Goal: Navigation & Orientation: Understand site structure

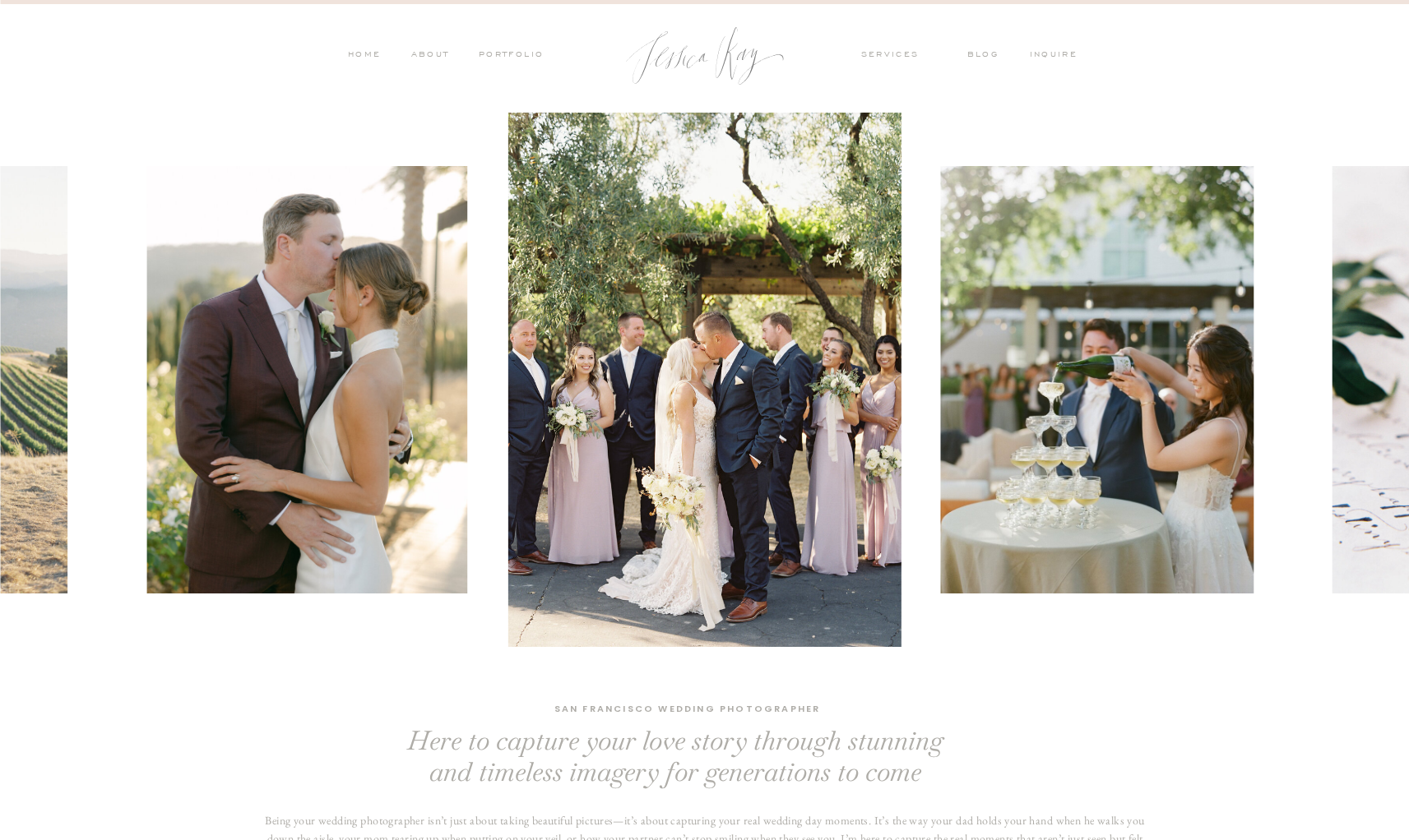
click at [511, 56] on nav "PORTFOLIO" at bounding box center [511, 56] width 68 height 15
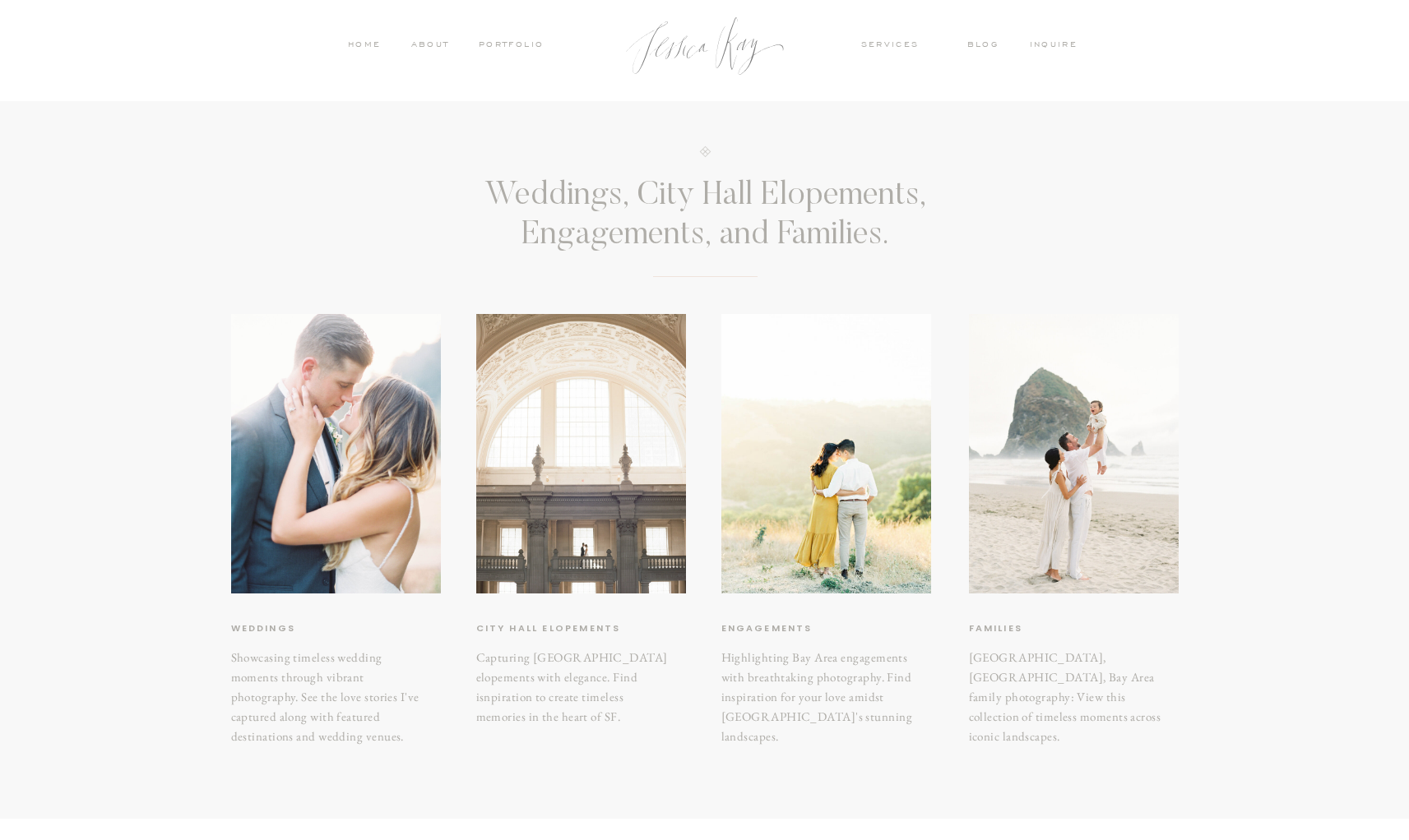
scroll to position [11, 0]
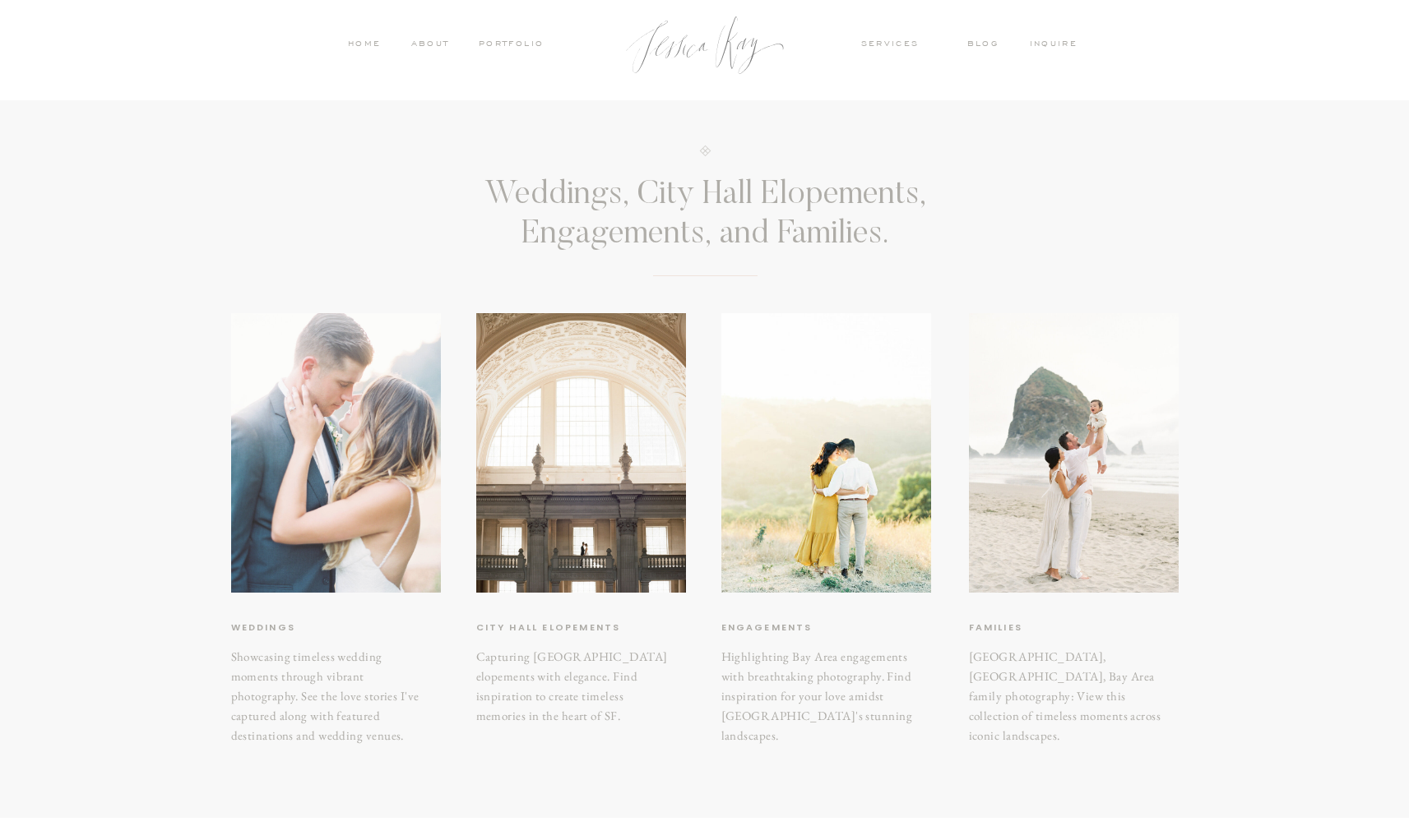
click at [324, 457] on div at bounding box center [336, 453] width 210 height 279
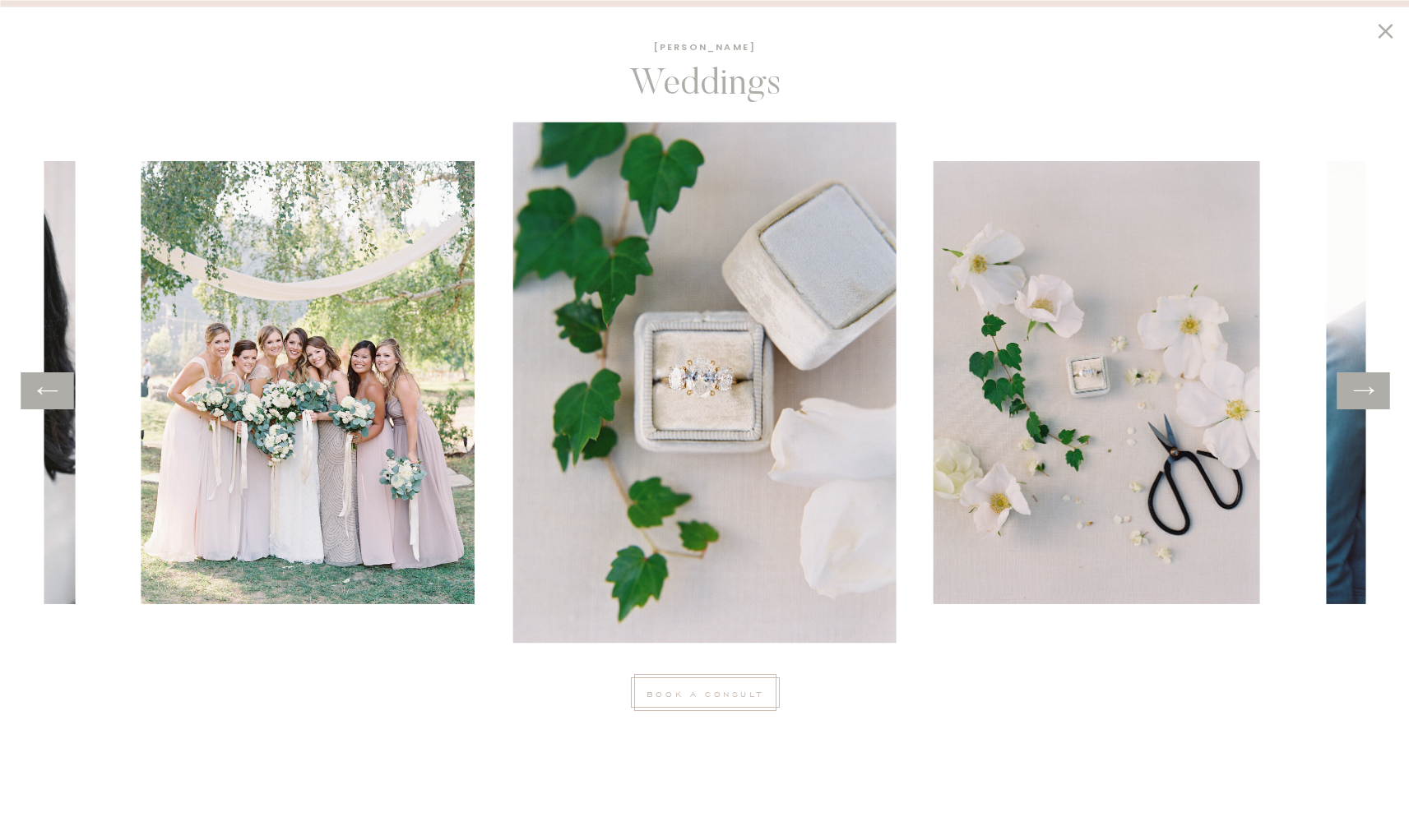
click at [1363, 393] on icon at bounding box center [1363, 390] width 24 height 25
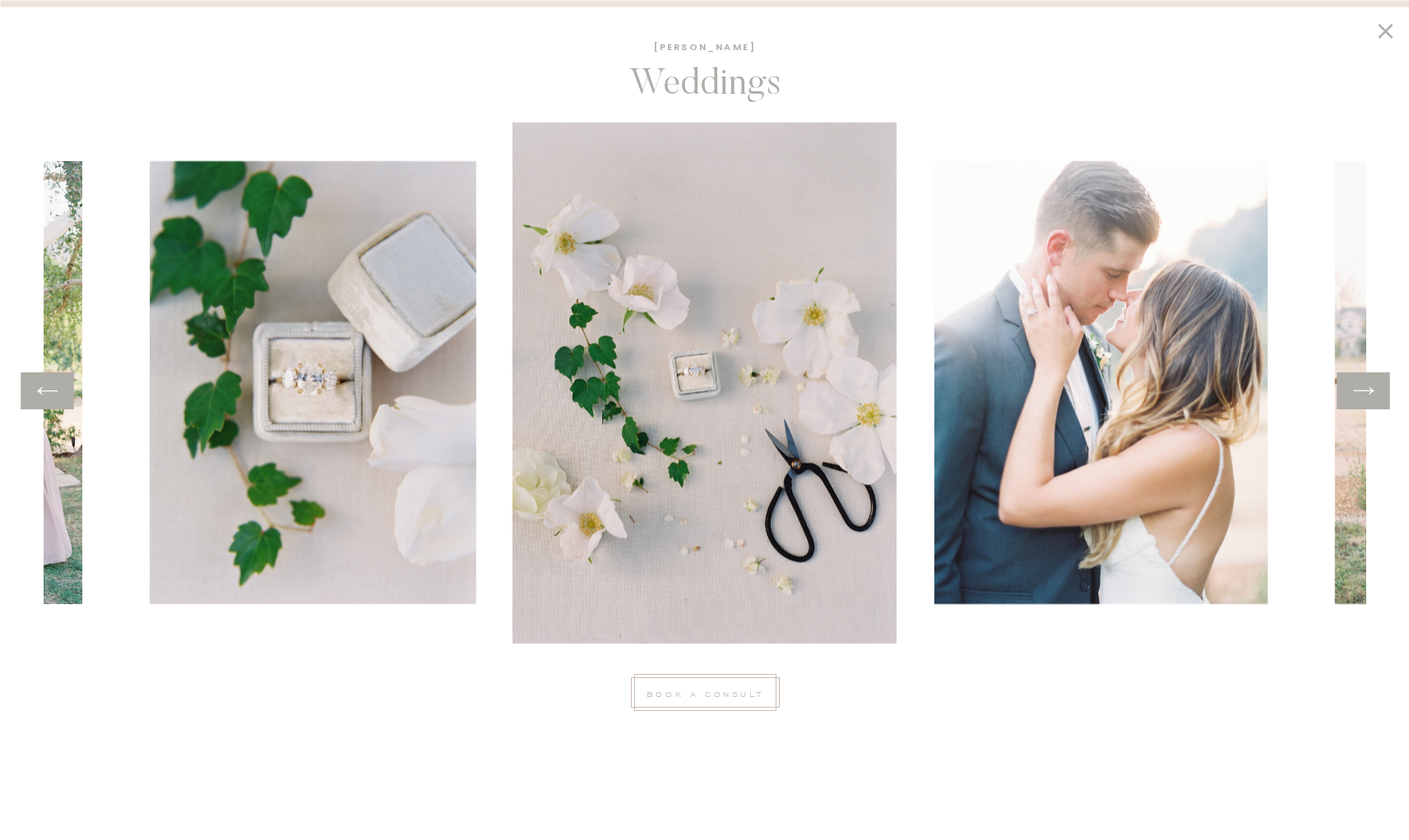
click at [1363, 393] on icon at bounding box center [1363, 390] width 24 height 25
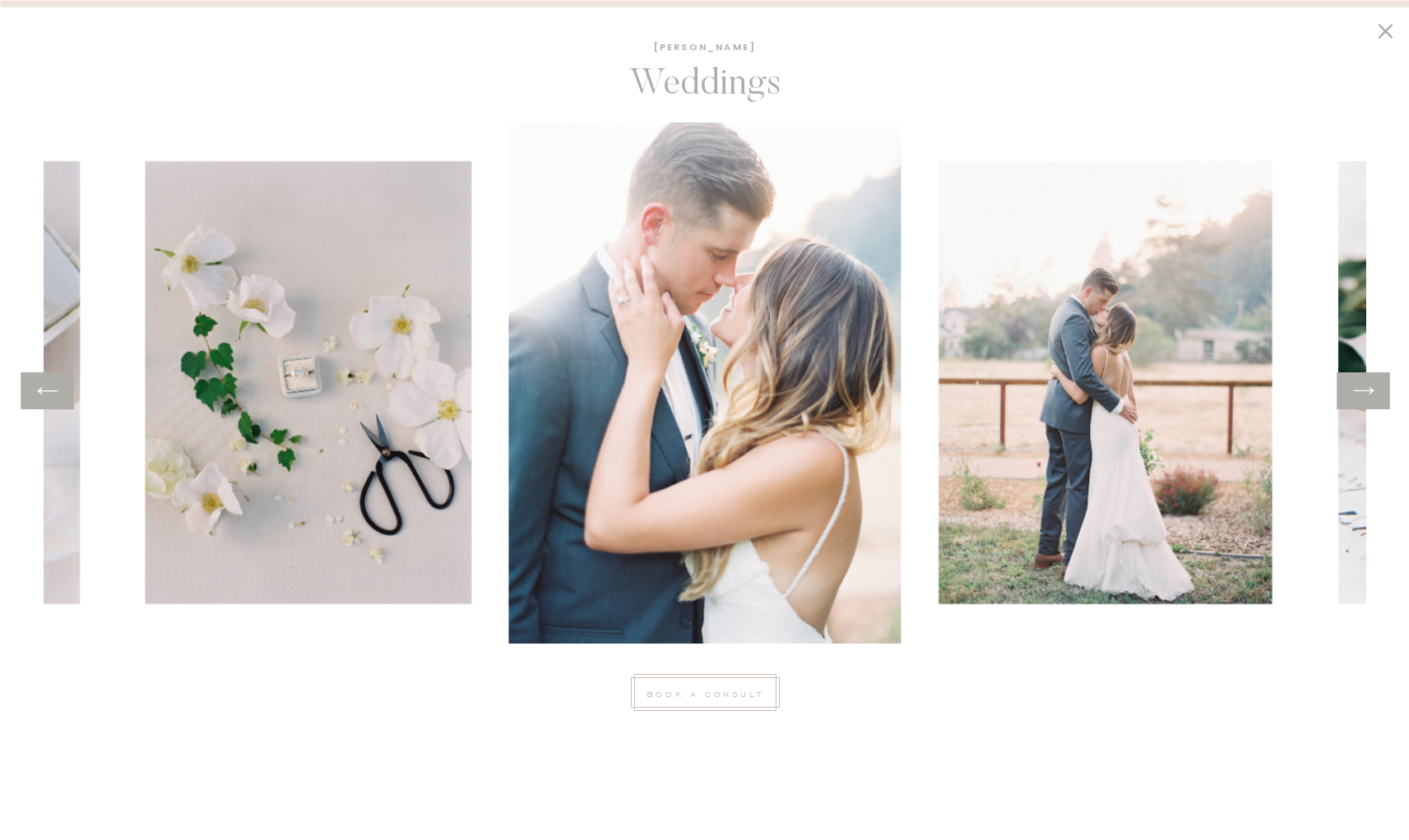
click at [1363, 393] on icon at bounding box center [1363, 390] width 24 height 25
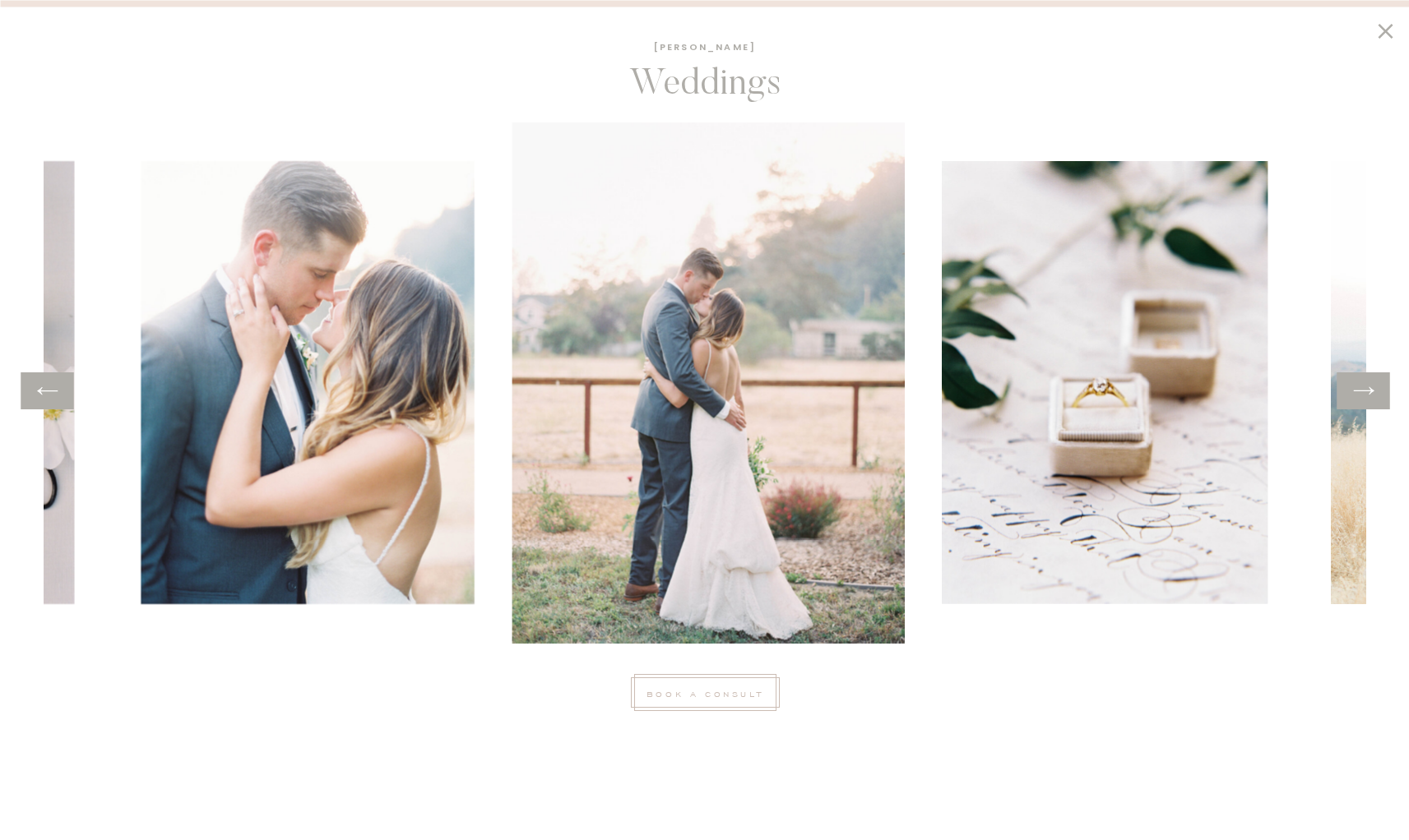
click at [1363, 393] on icon at bounding box center [1363, 390] width 24 height 25
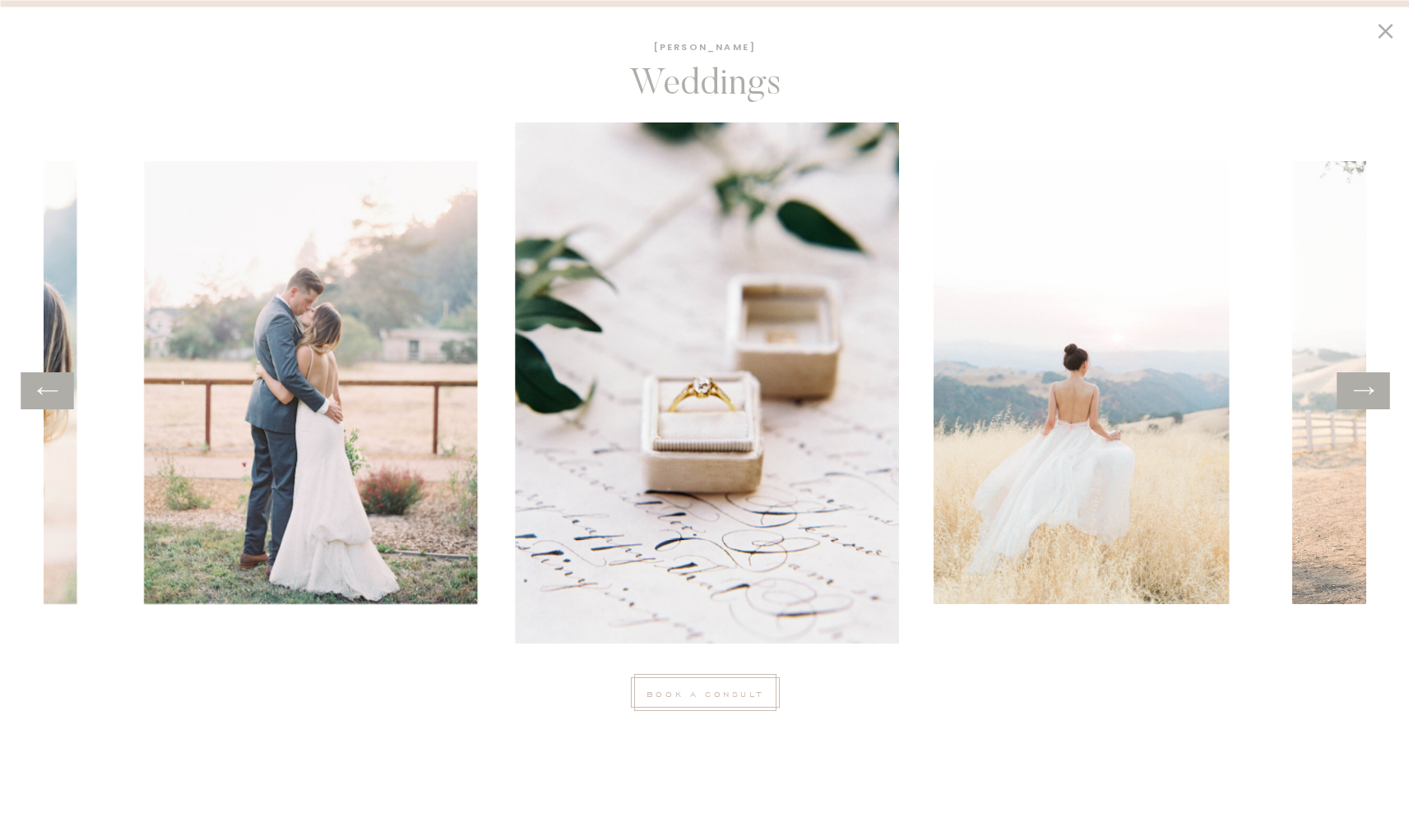
click at [1363, 393] on icon at bounding box center [1363, 390] width 24 height 25
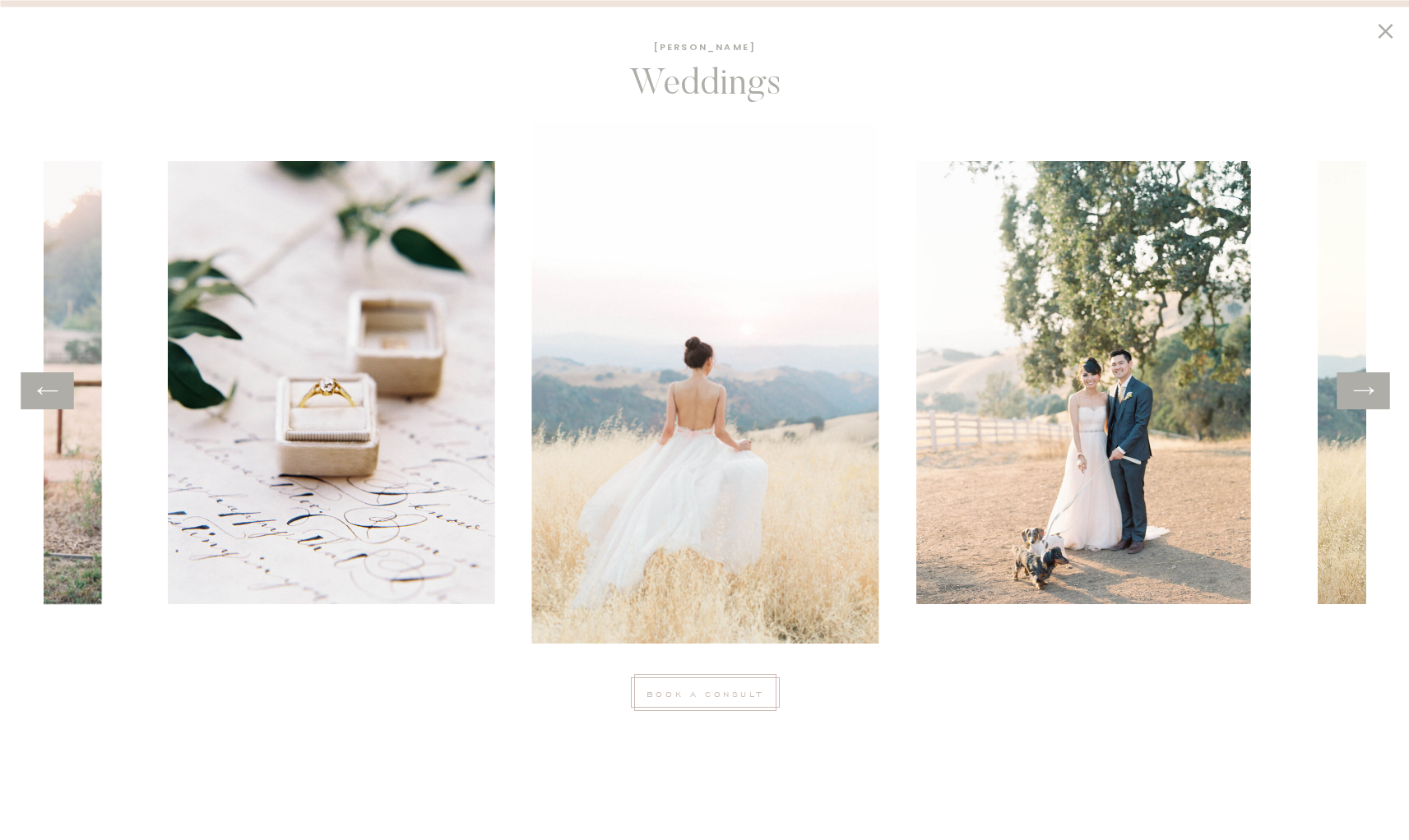
click at [1363, 393] on icon at bounding box center [1363, 390] width 24 height 25
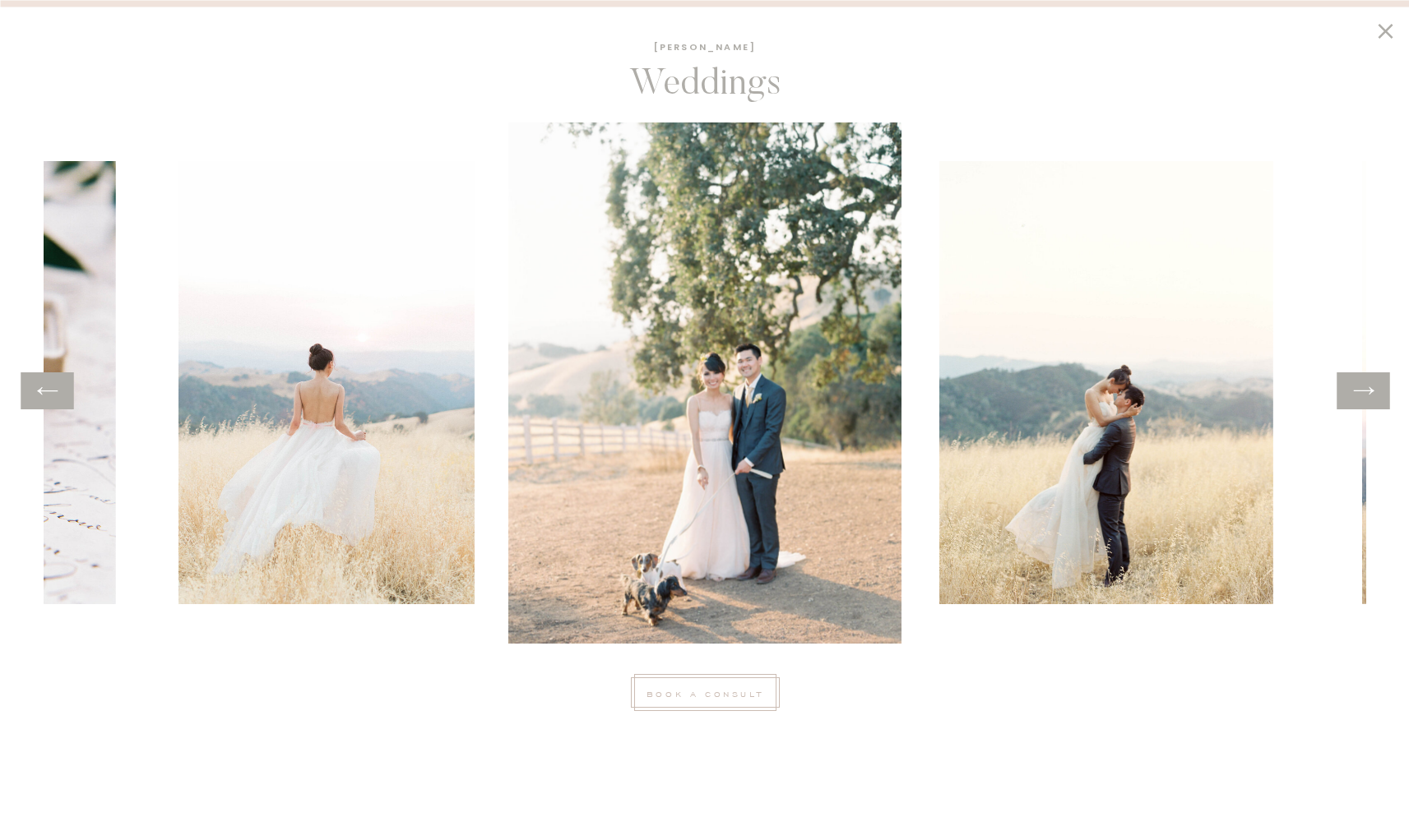
click at [1363, 393] on icon at bounding box center [1363, 390] width 24 height 25
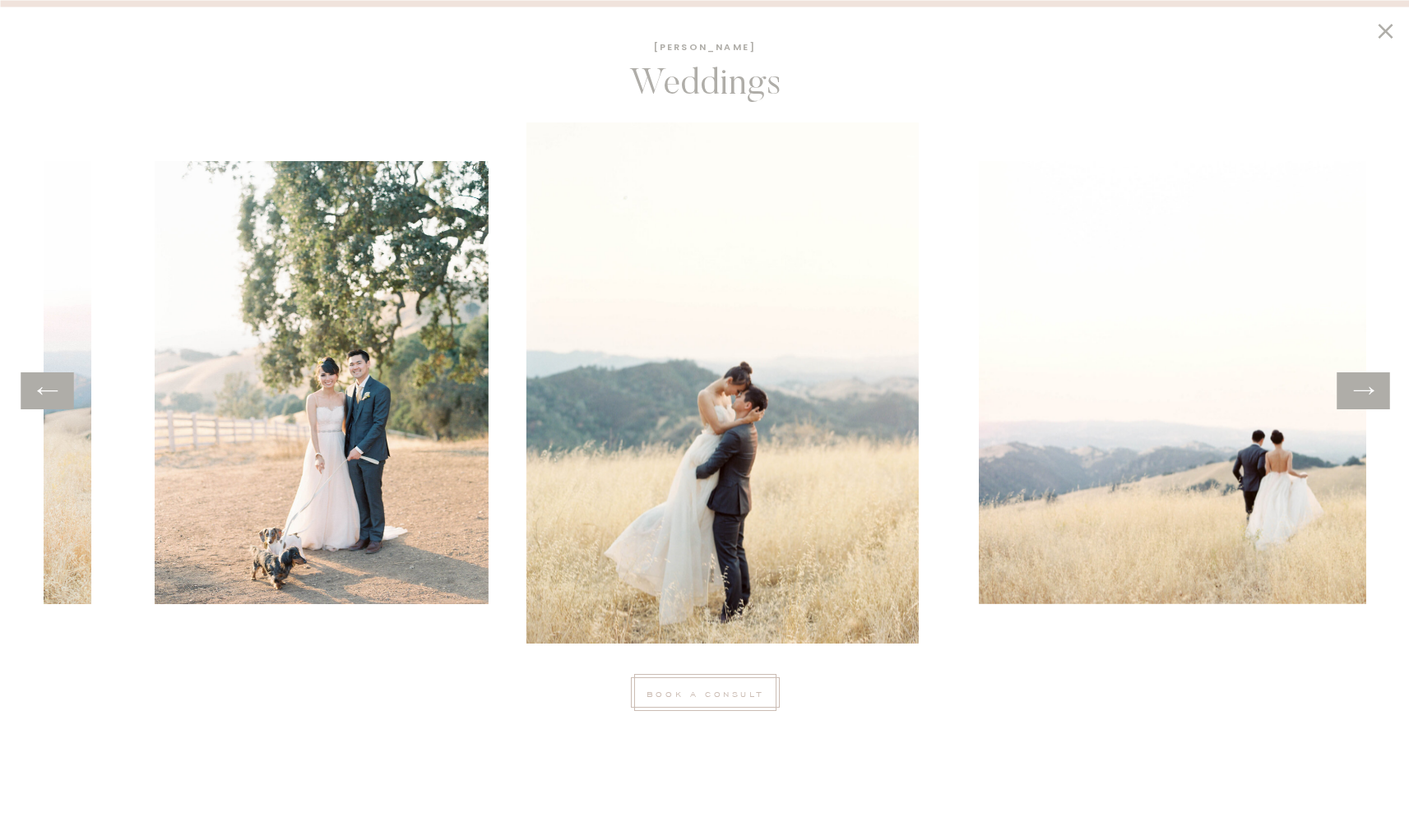
click at [1363, 393] on icon at bounding box center [1363, 390] width 24 height 25
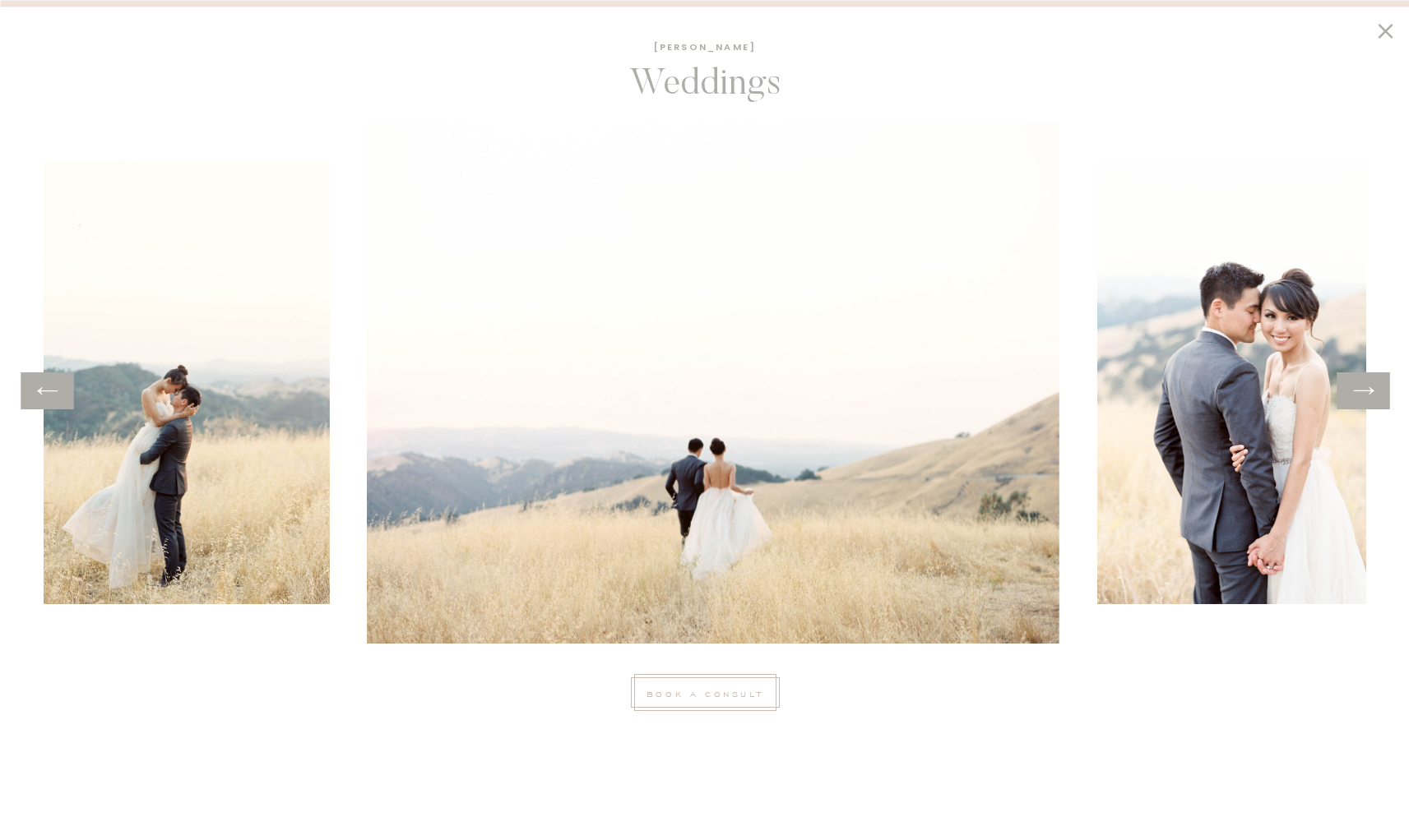
click at [1363, 393] on icon at bounding box center [1363, 390] width 24 height 25
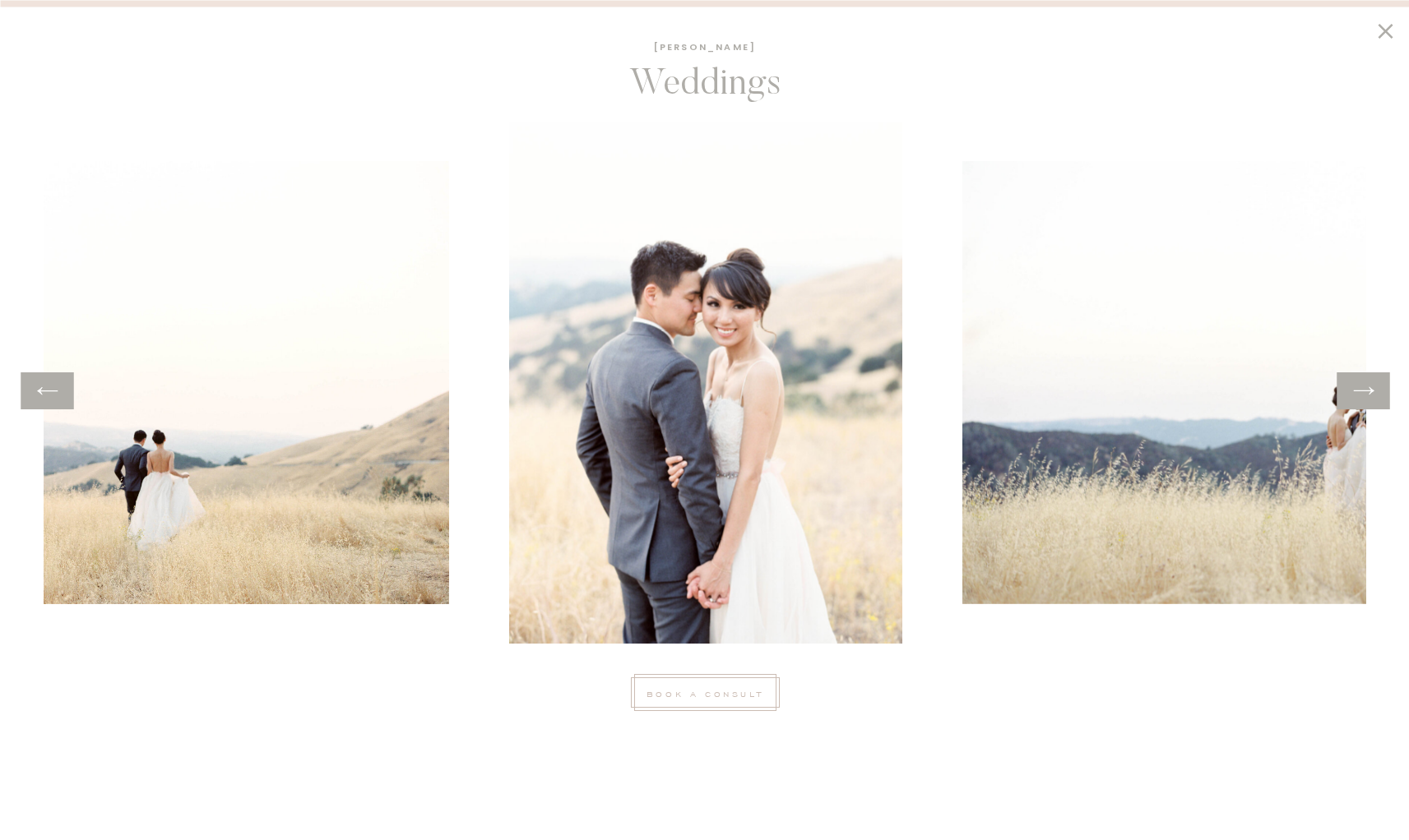
click at [1363, 393] on icon at bounding box center [1363, 390] width 24 height 25
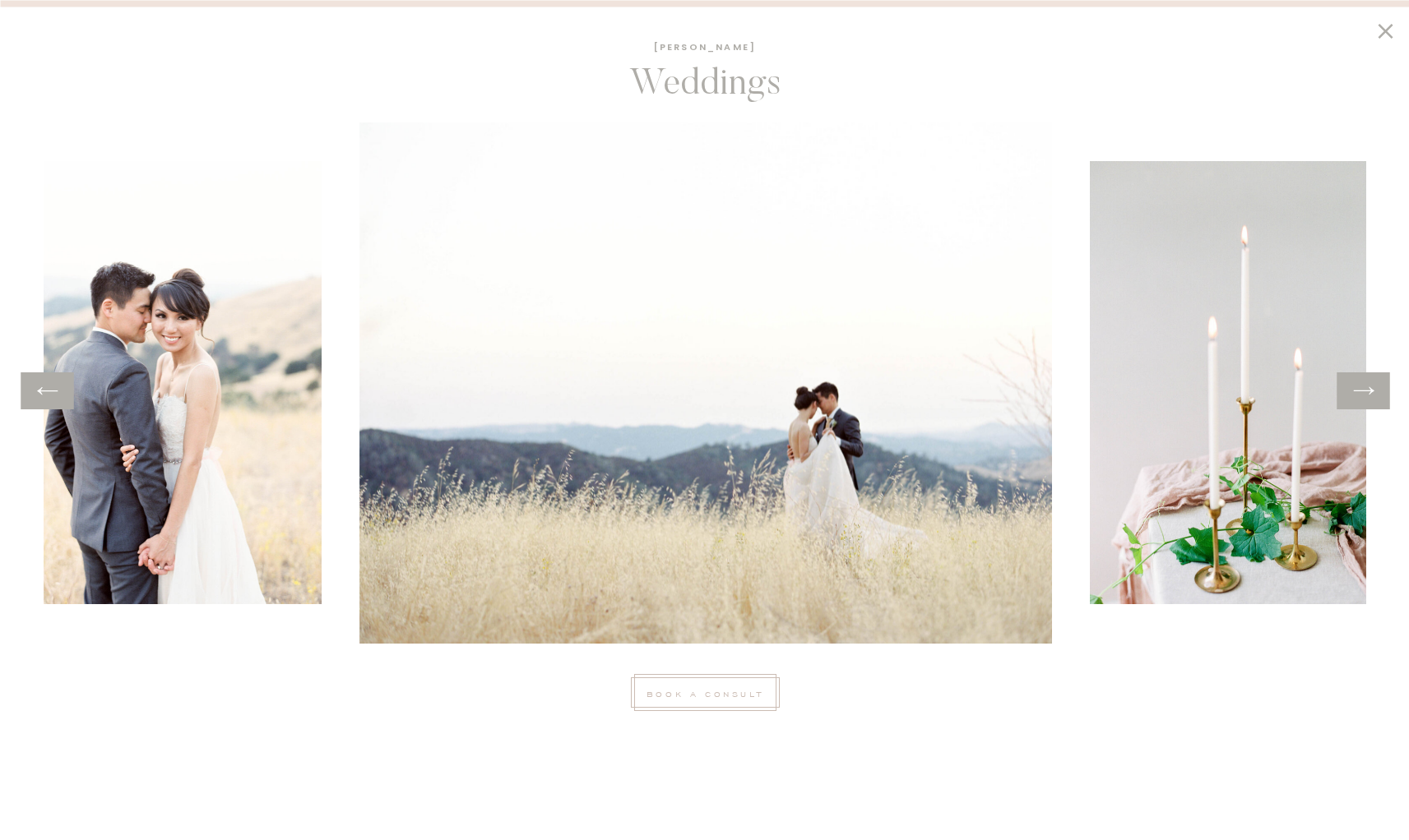
click at [1363, 393] on icon at bounding box center [1363, 390] width 24 height 25
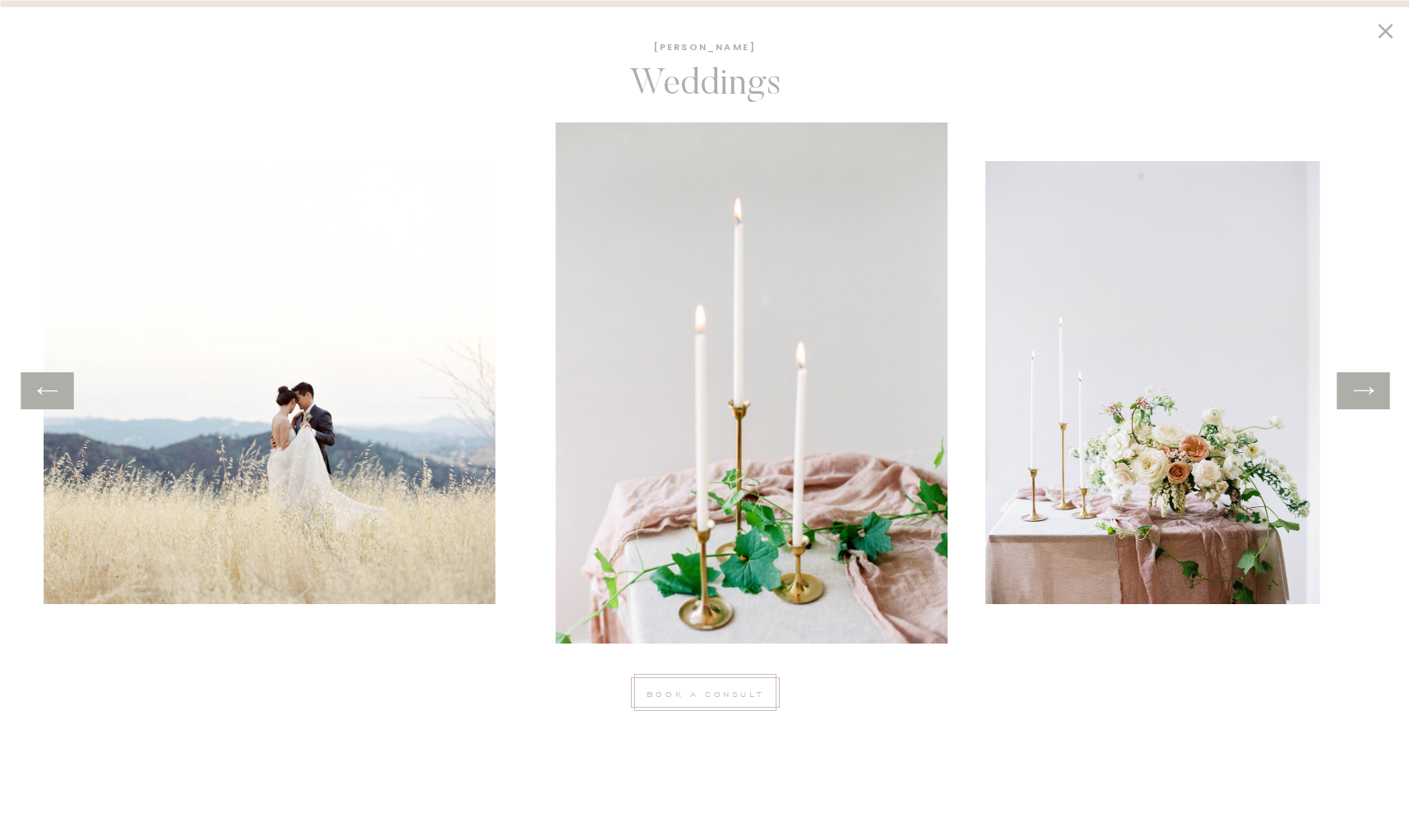
click at [1363, 393] on icon at bounding box center [1363, 390] width 24 height 25
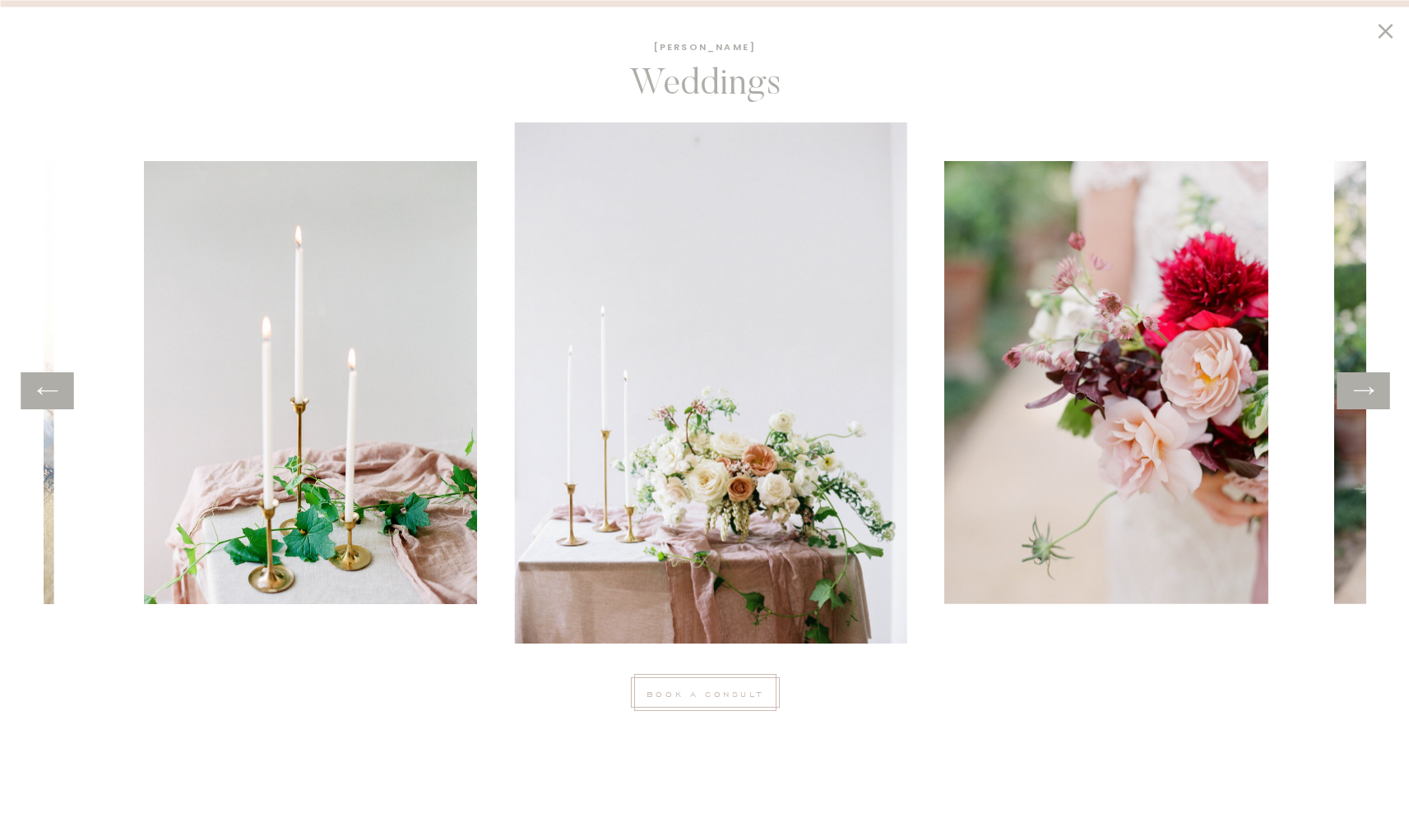
click at [1363, 393] on icon at bounding box center [1363, 390] width 24 height 25
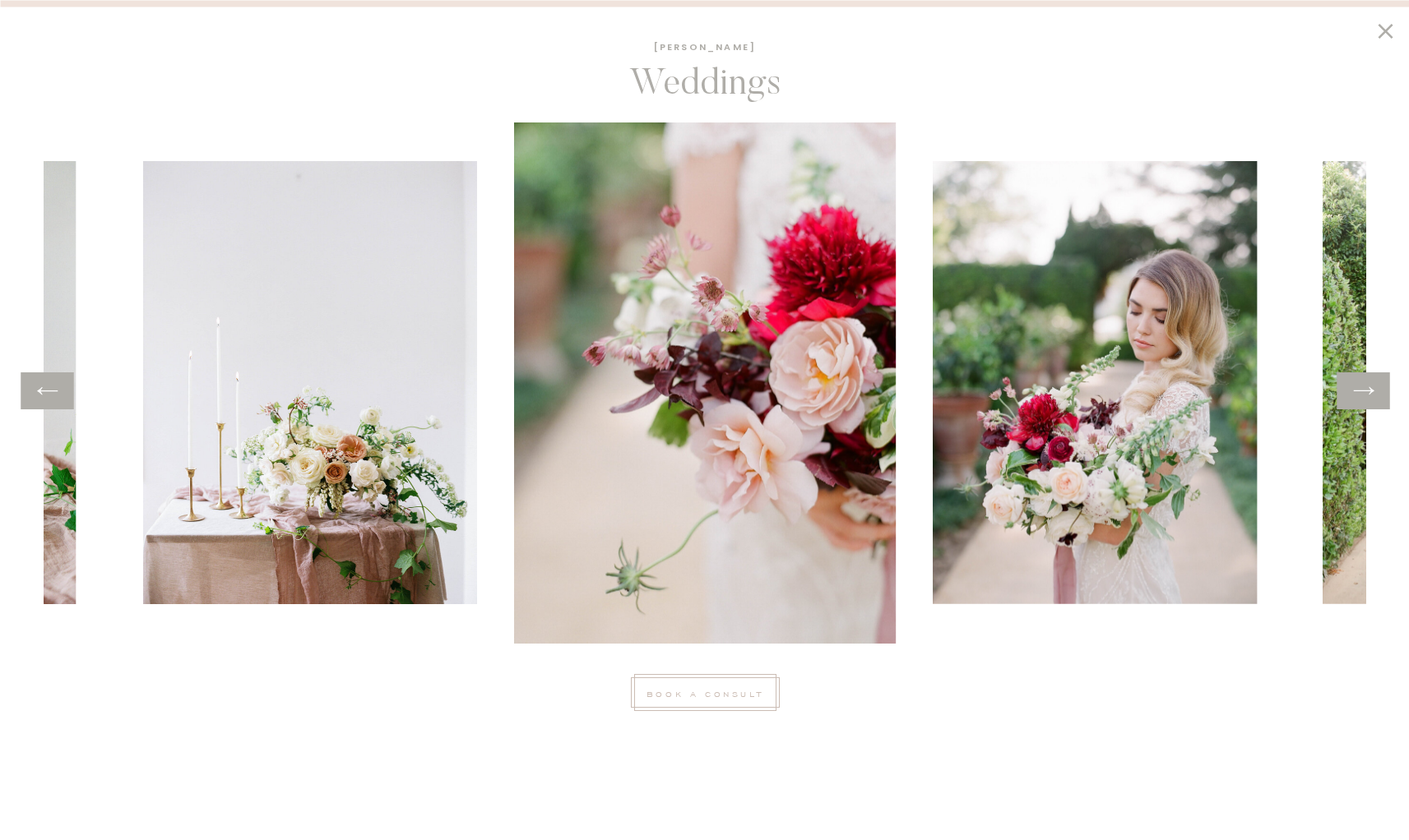
click at [1363, 393] on icon at bounding box center [1363, 390] width 24 height 25
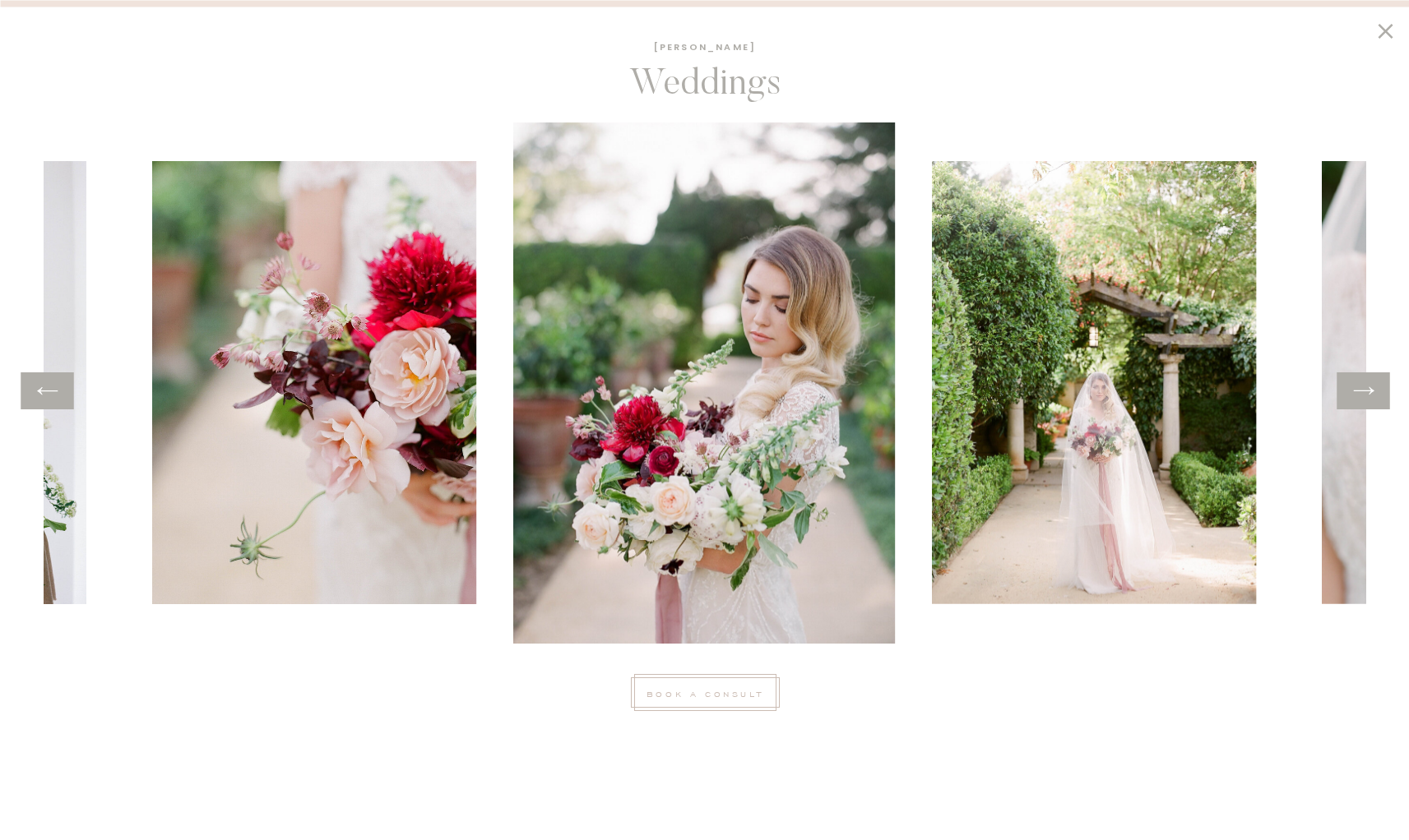
click at [1363, 393] on icon at bounding box center [1363, 390] width 24 height 25
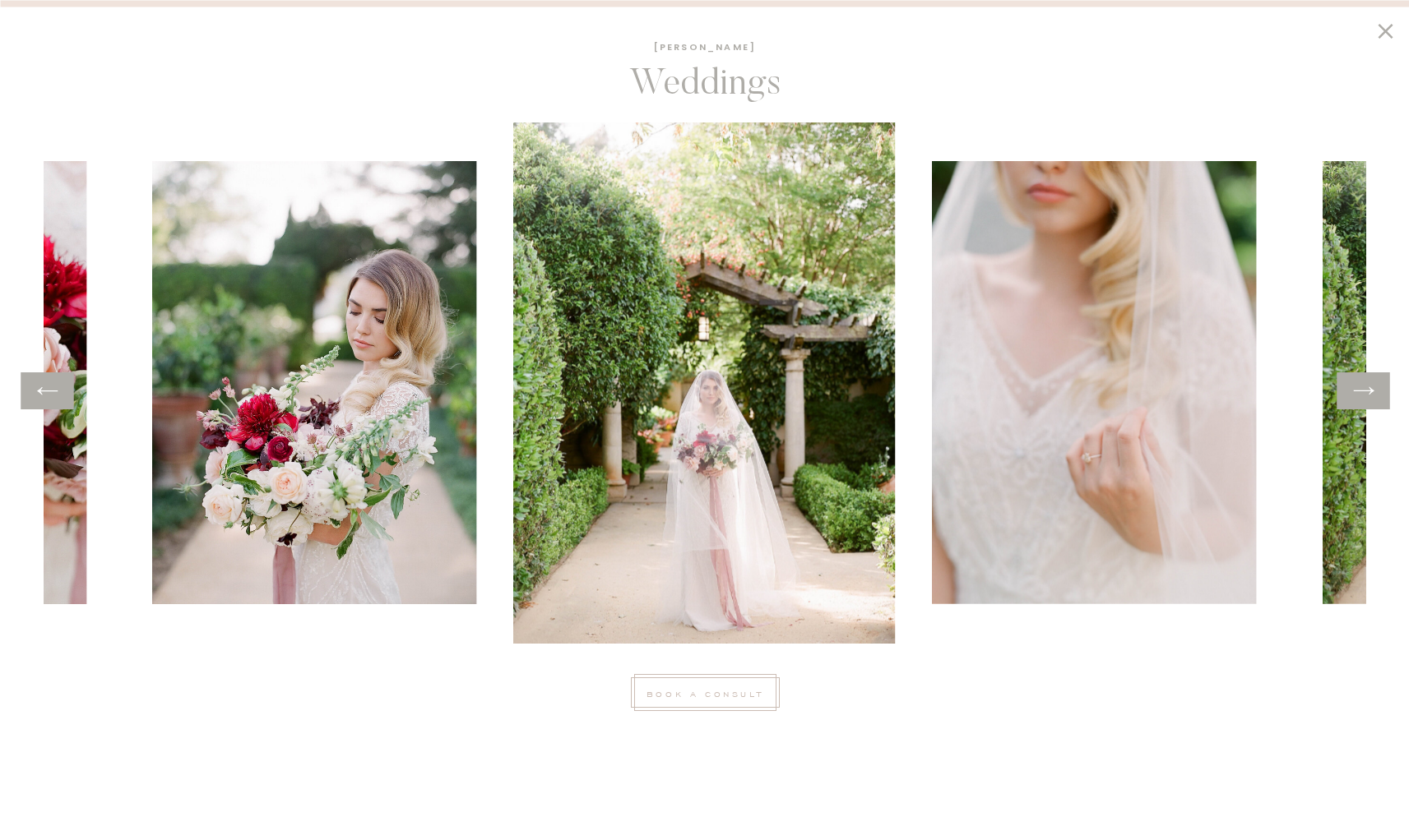
click at [1363, 393] on icon at bounding box center [1363, 390] width 24 height 25
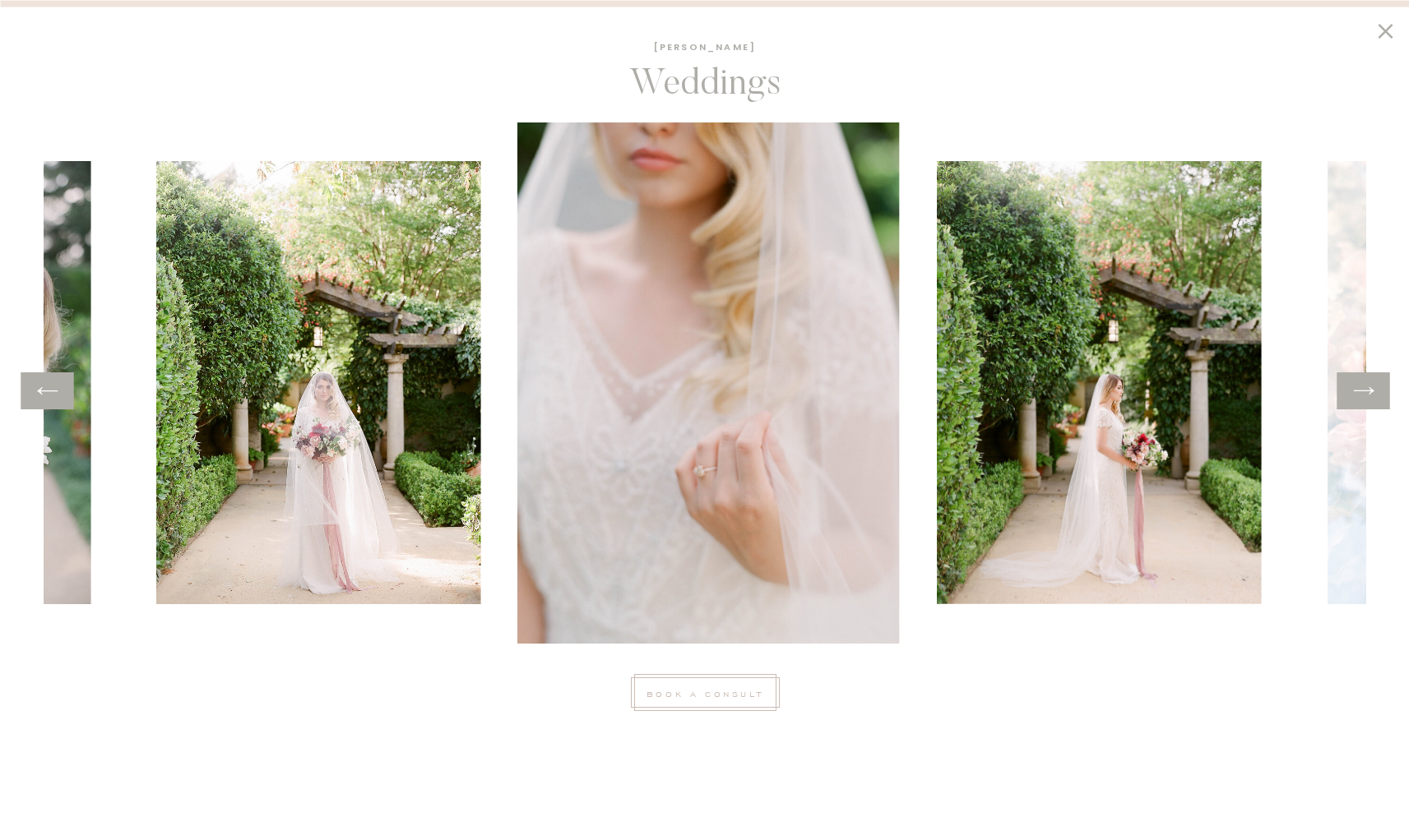
click at [1363, 393] on icon at bounding box center [1363, 390] width 24 height 25
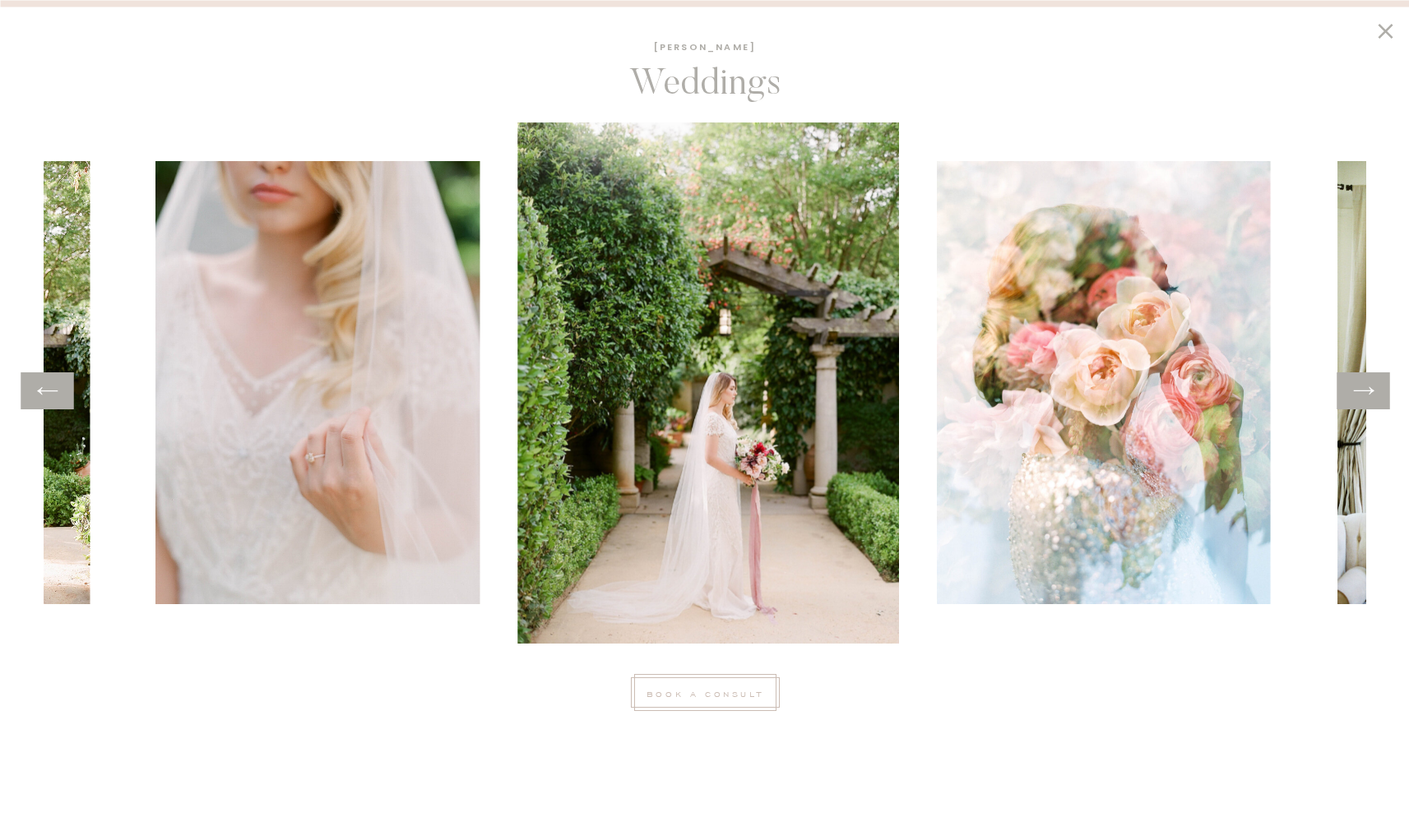
click at [1363, 393] on icon at bounding box center [1363, 390] width 24 height 25
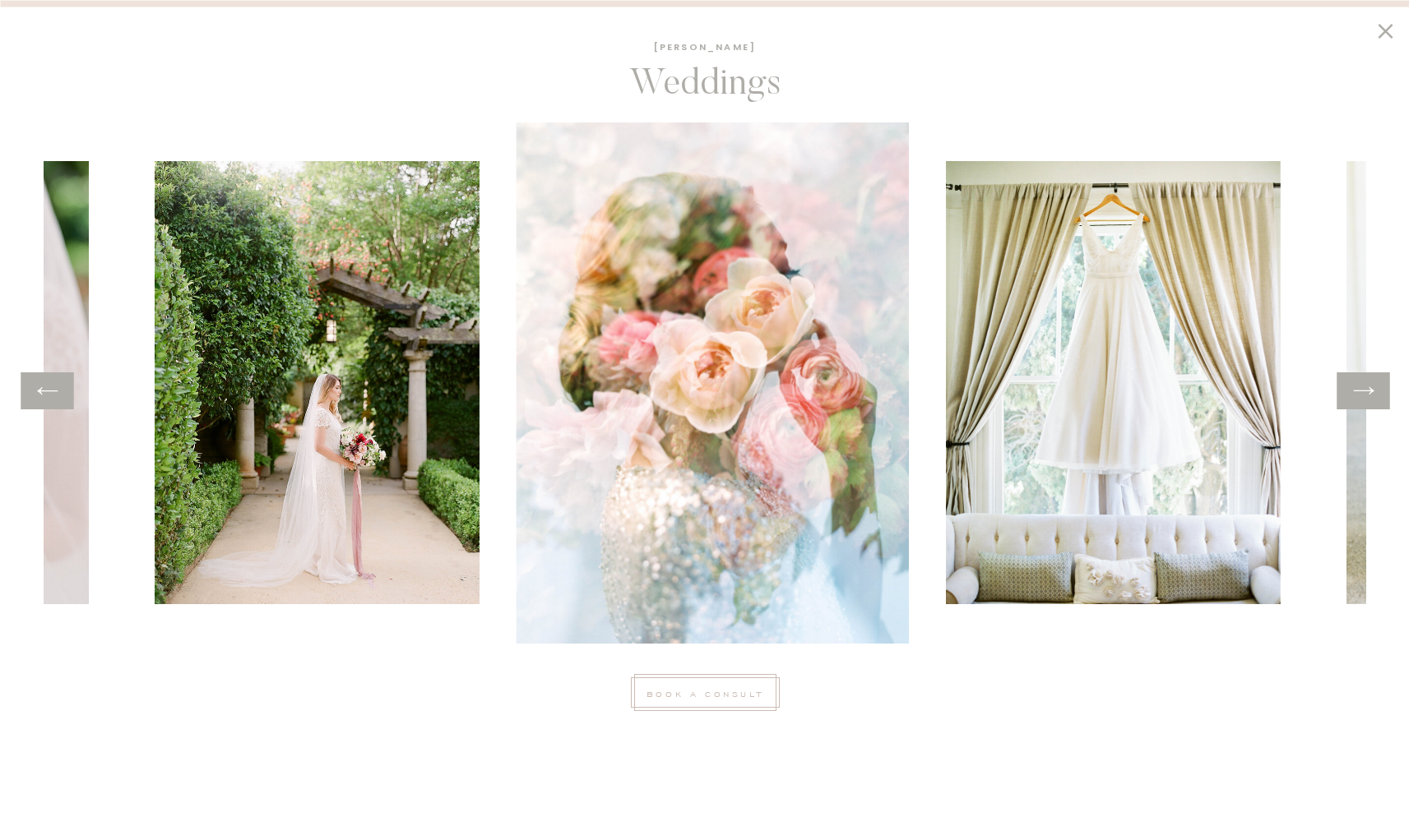
click at [1363, 393] on icon at bounding box center [1363, 390] width 24 height 25
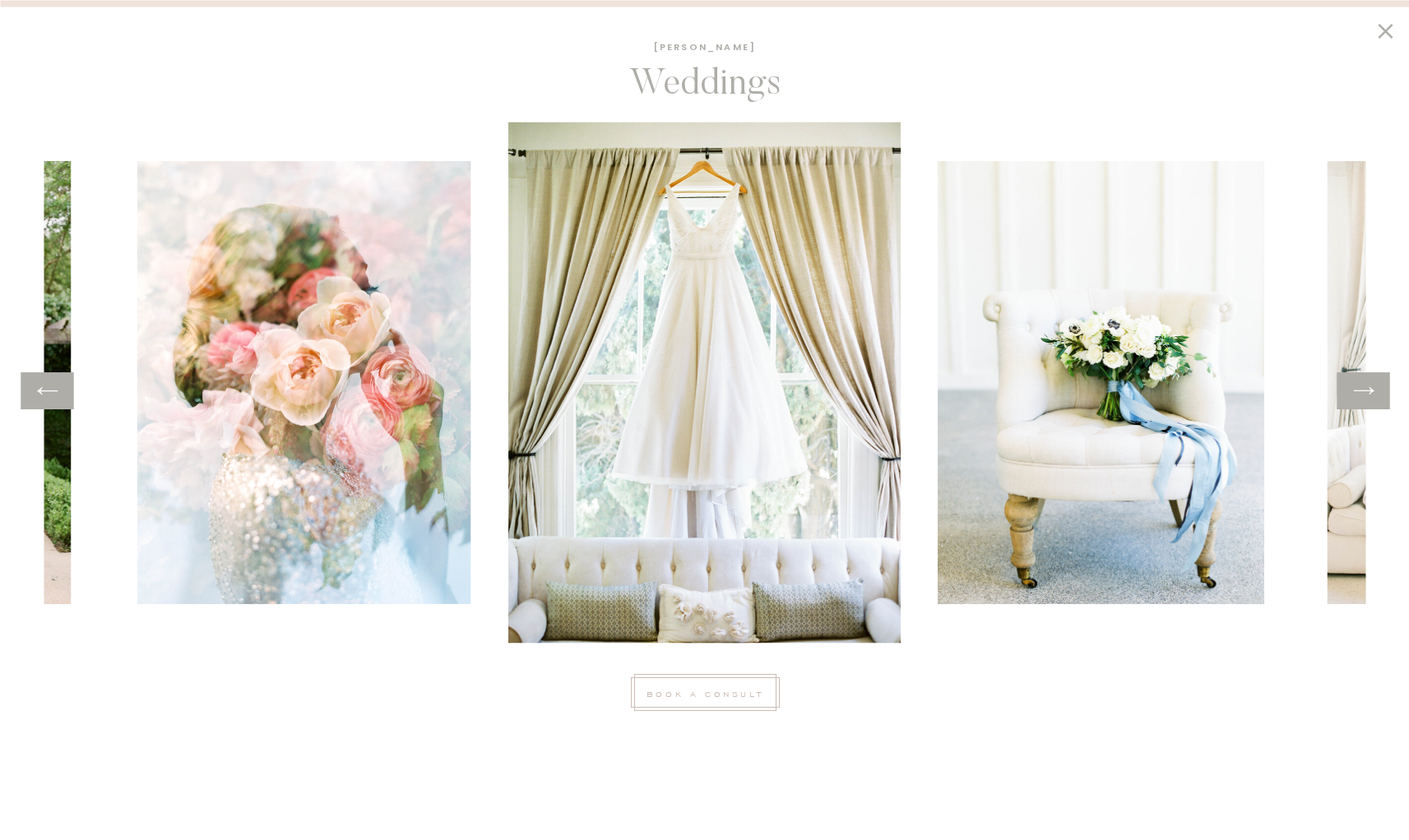
click at [1363, 393] on icon at bounding box center [1363, 390] width 24 height 25
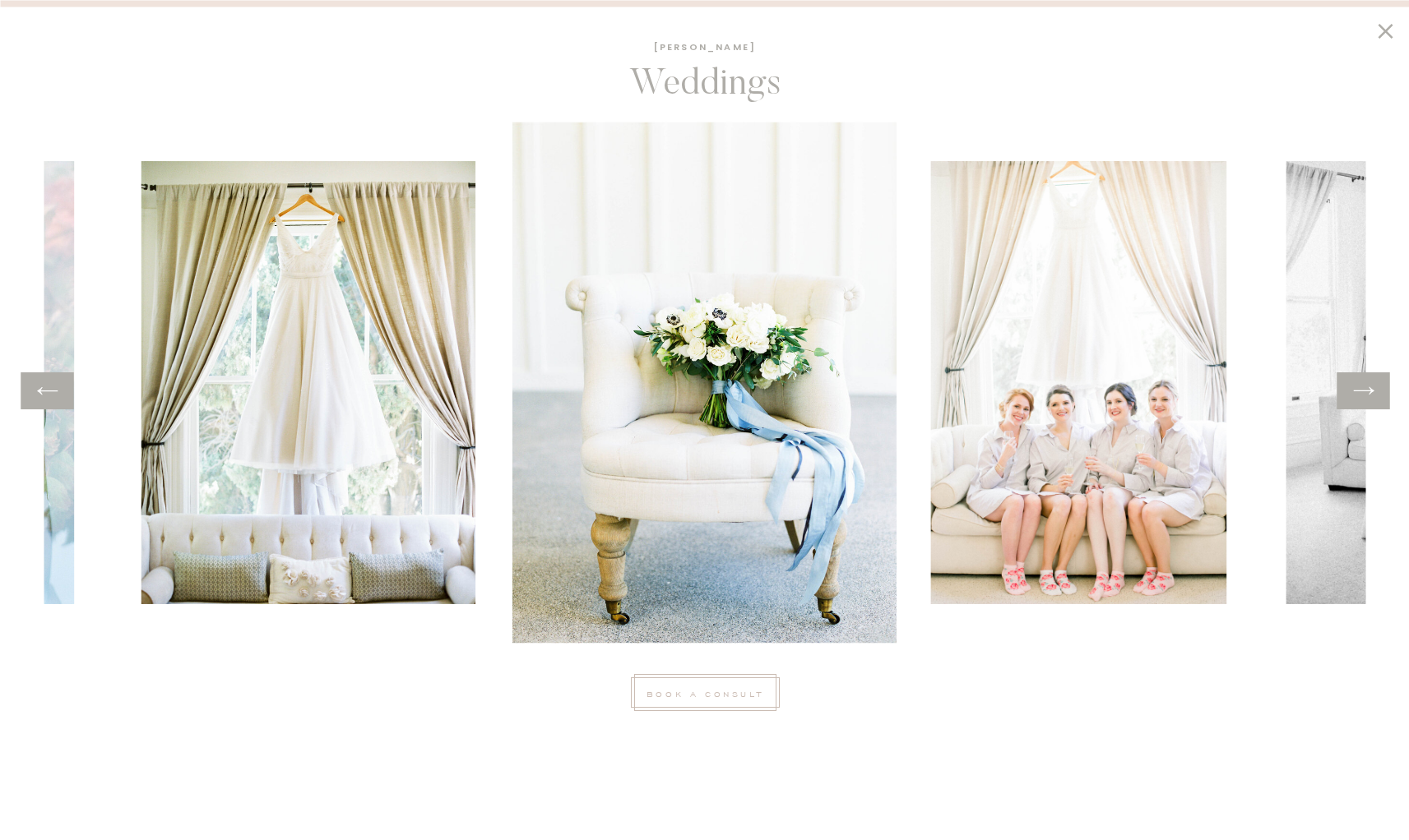
click at [1363, 393] on icon at bounding box center [1363, 390] width 24 height 25
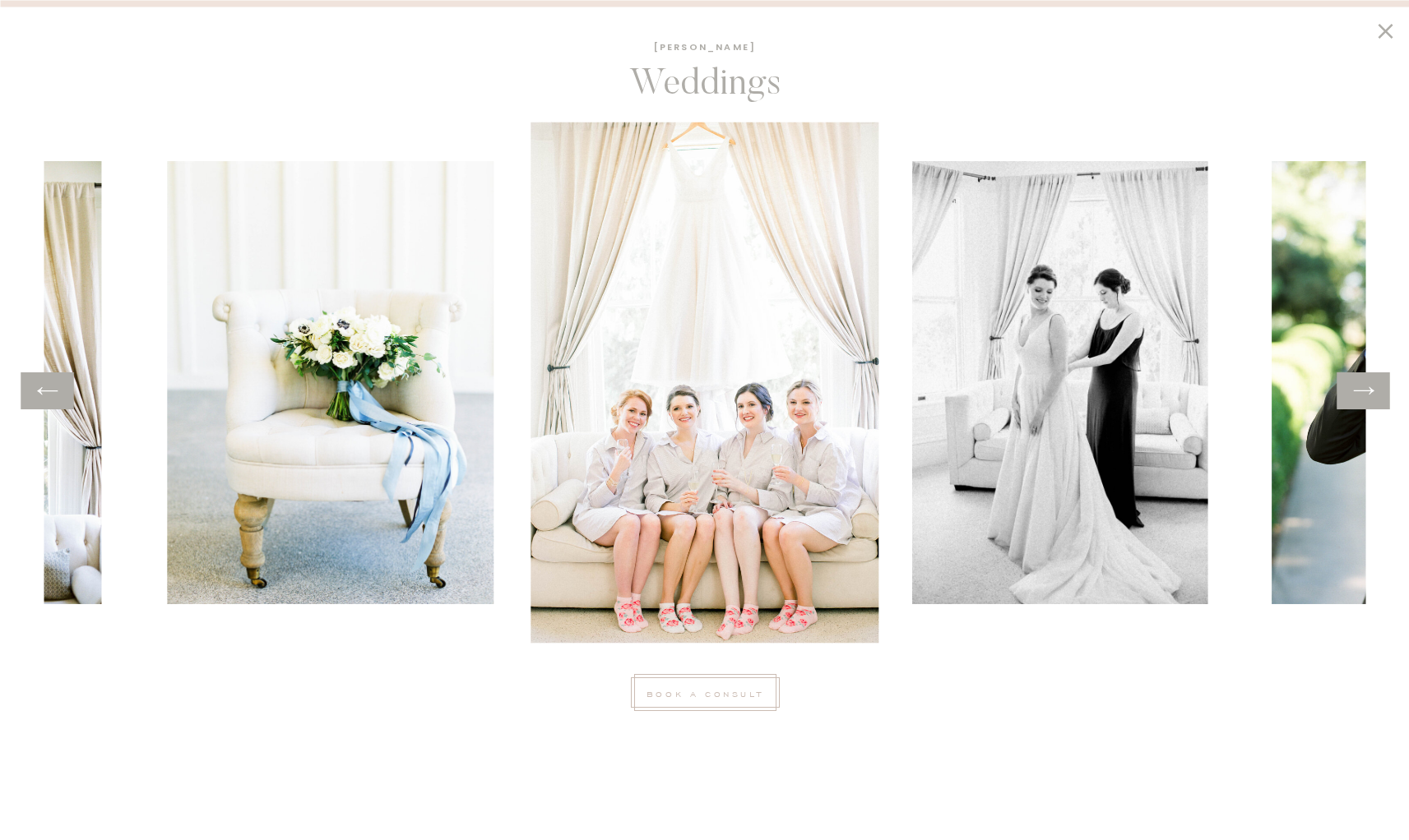
click at [1363, 393] on icon at bounding box center [1363, 390] width 24 height 25
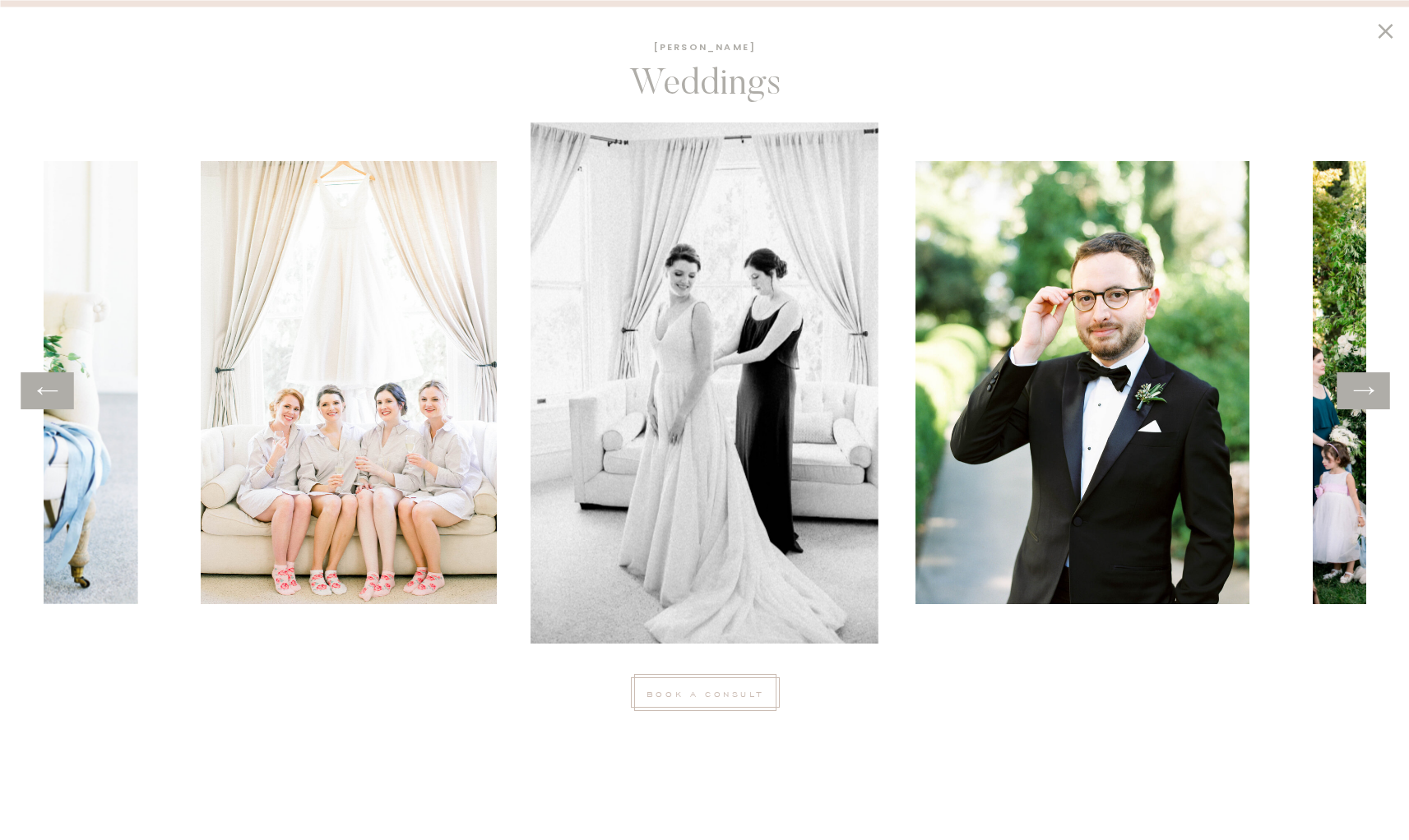
click at [1363, 393] on icon at bounding box center [1363, 390] width 24 height 25
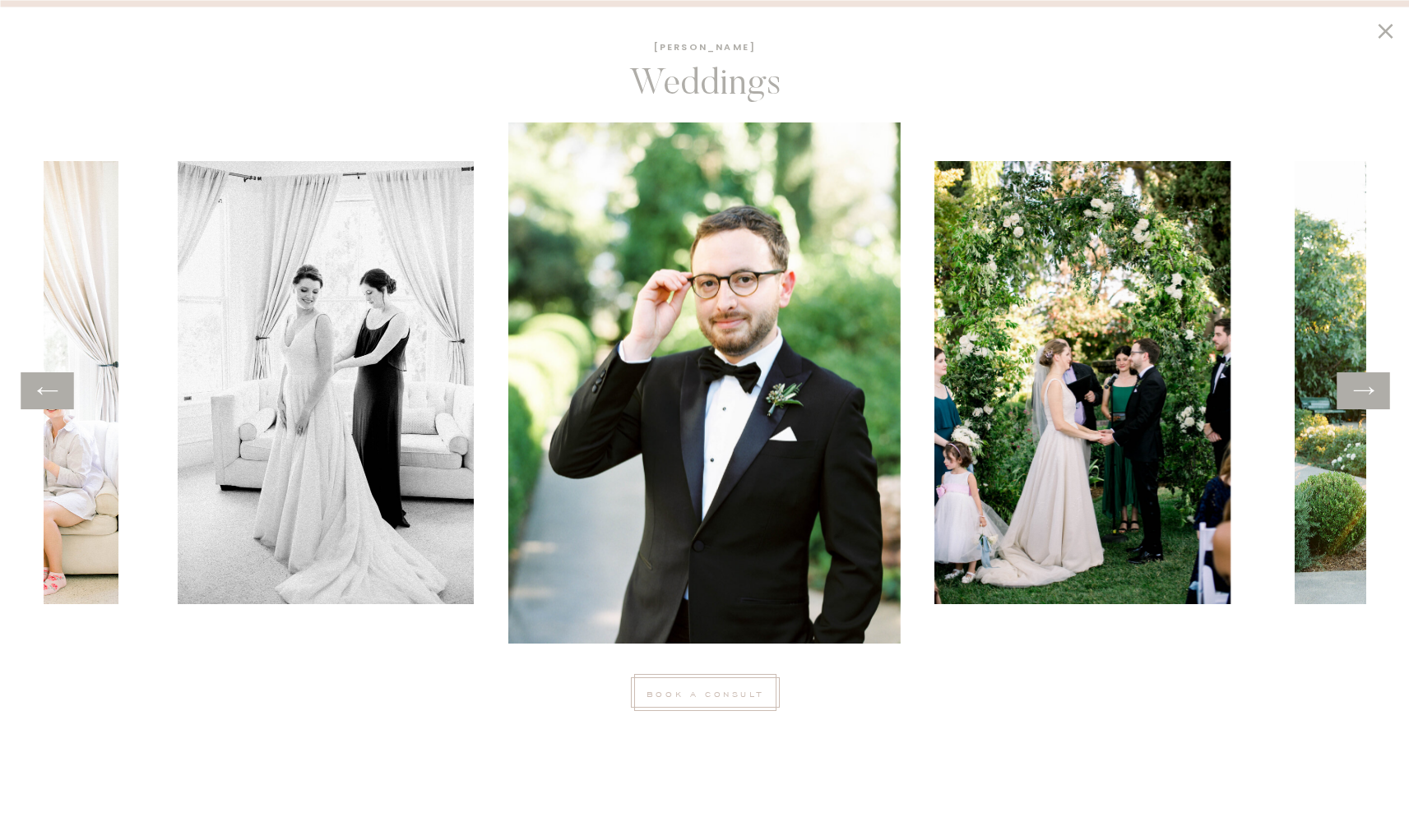
click at [1363, 393] on icon at bounding box center [1363, 390] width 24 height 25
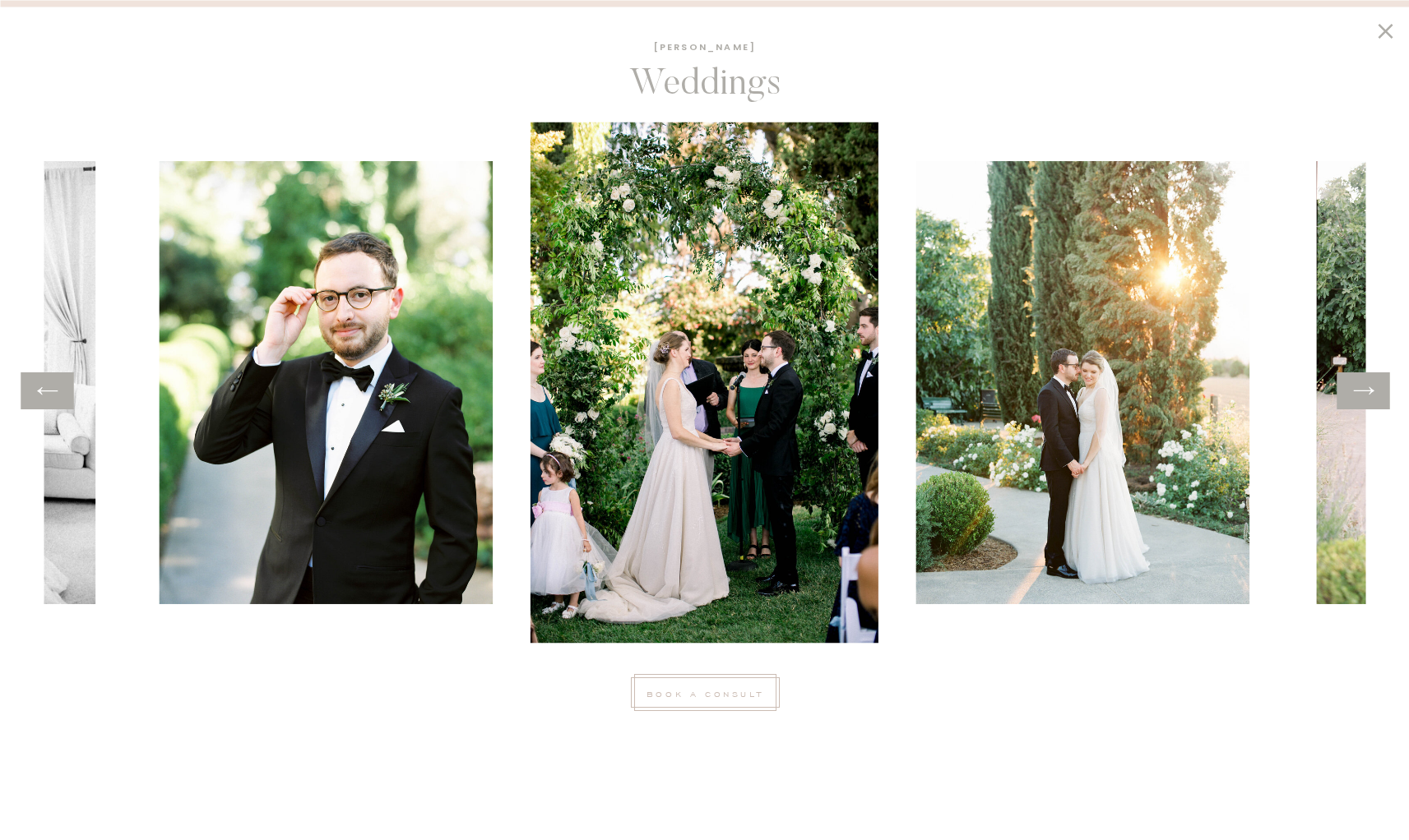
click at [1363, 393] on icon at bounding box center [1363, 390] width 24 height 25
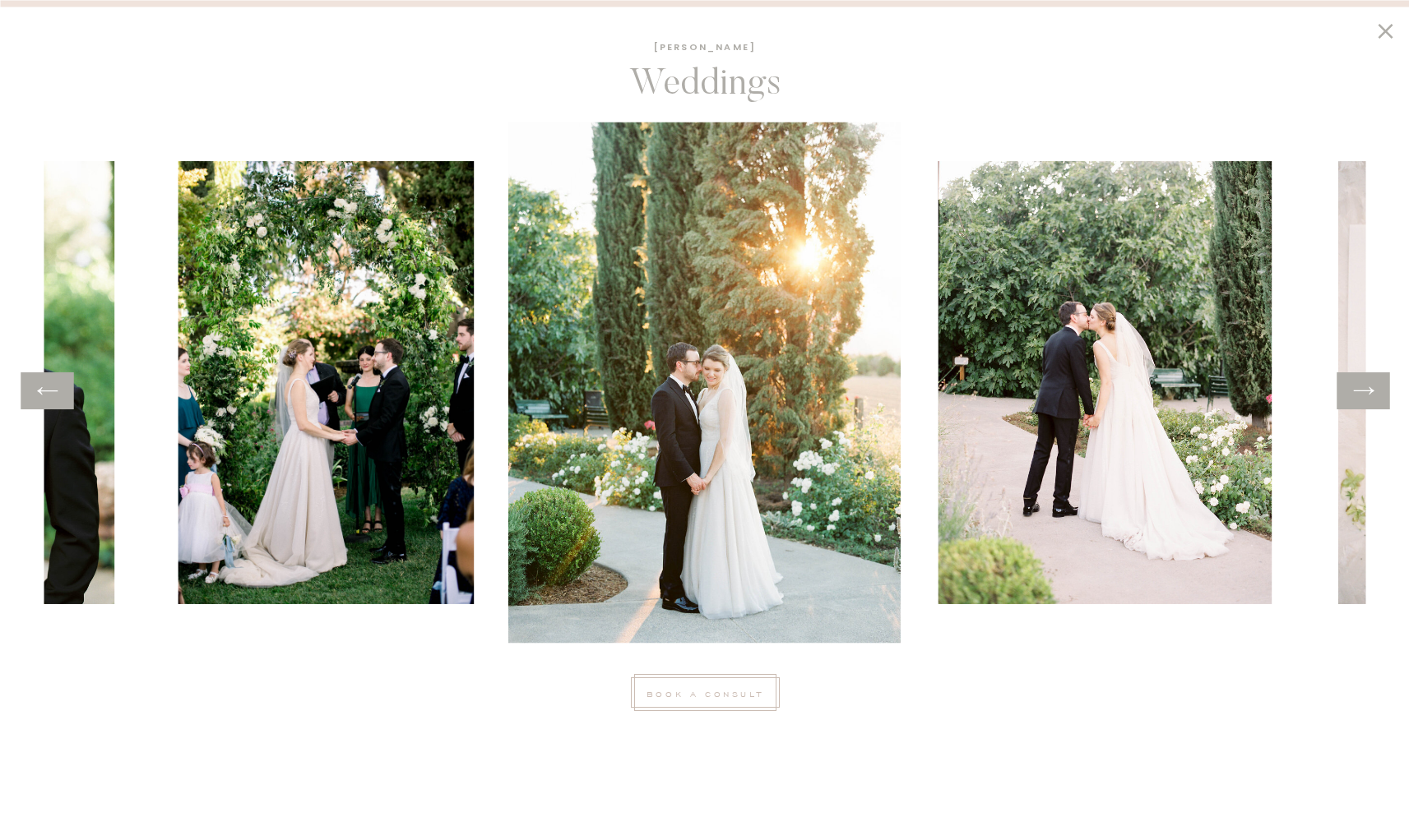
click at [1363, 393] on icon at bounding box center [1363, 390] width 24 height 25
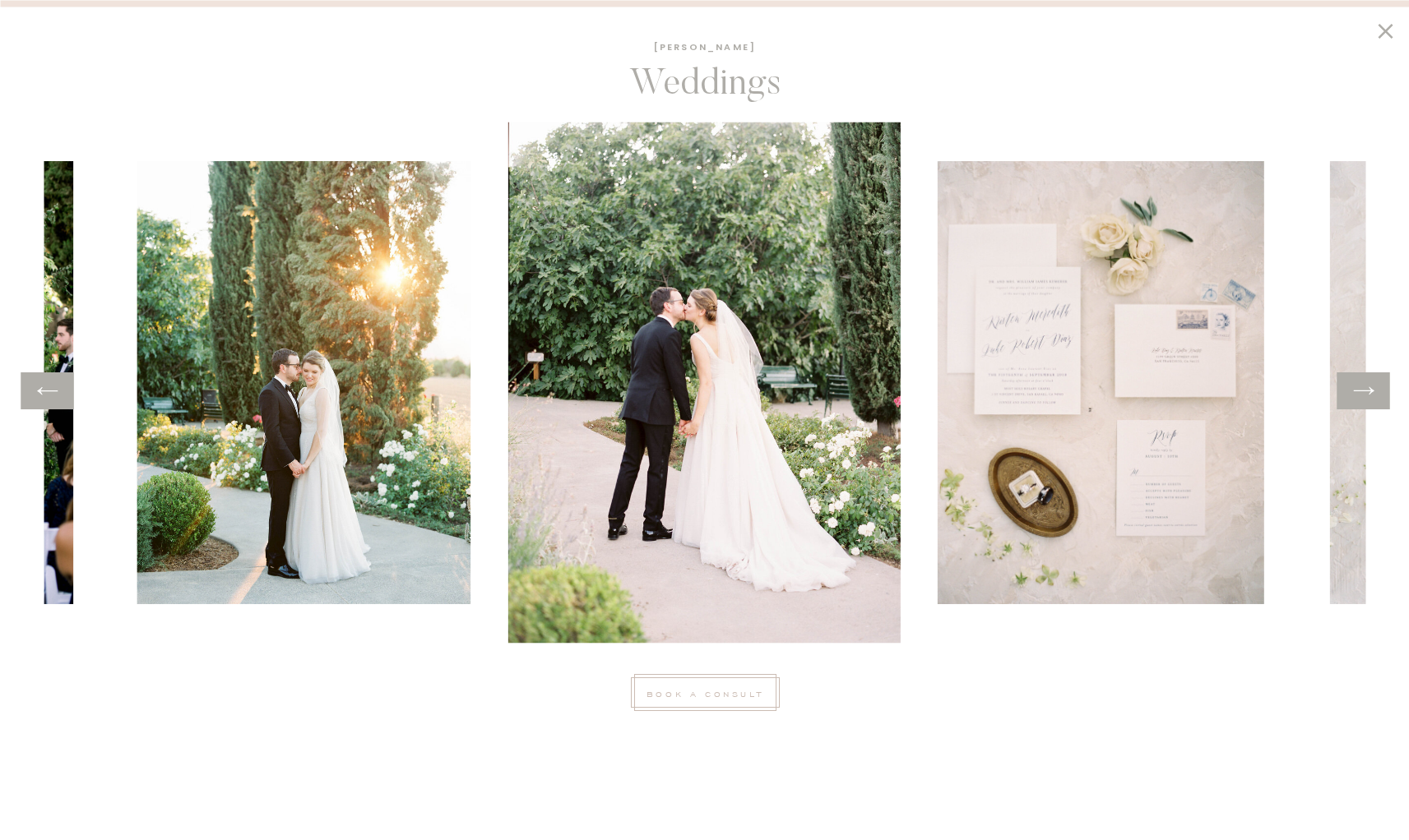
click at [1363, 393] on icon at bounding box center [1363, 390] width 24 height 25
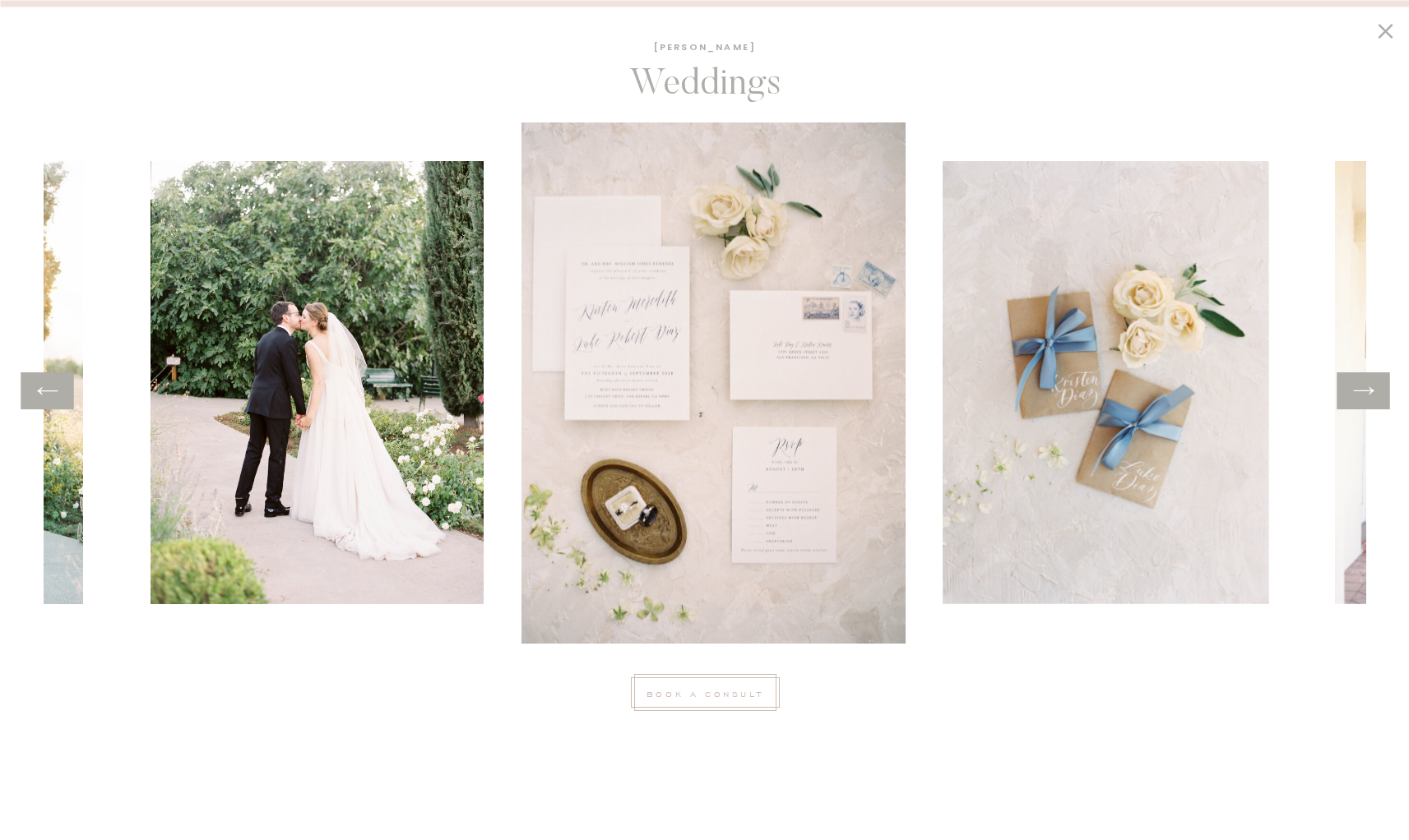
click at [1363, 393] on icon at bounding box center [1363, 390] width 24 height 25
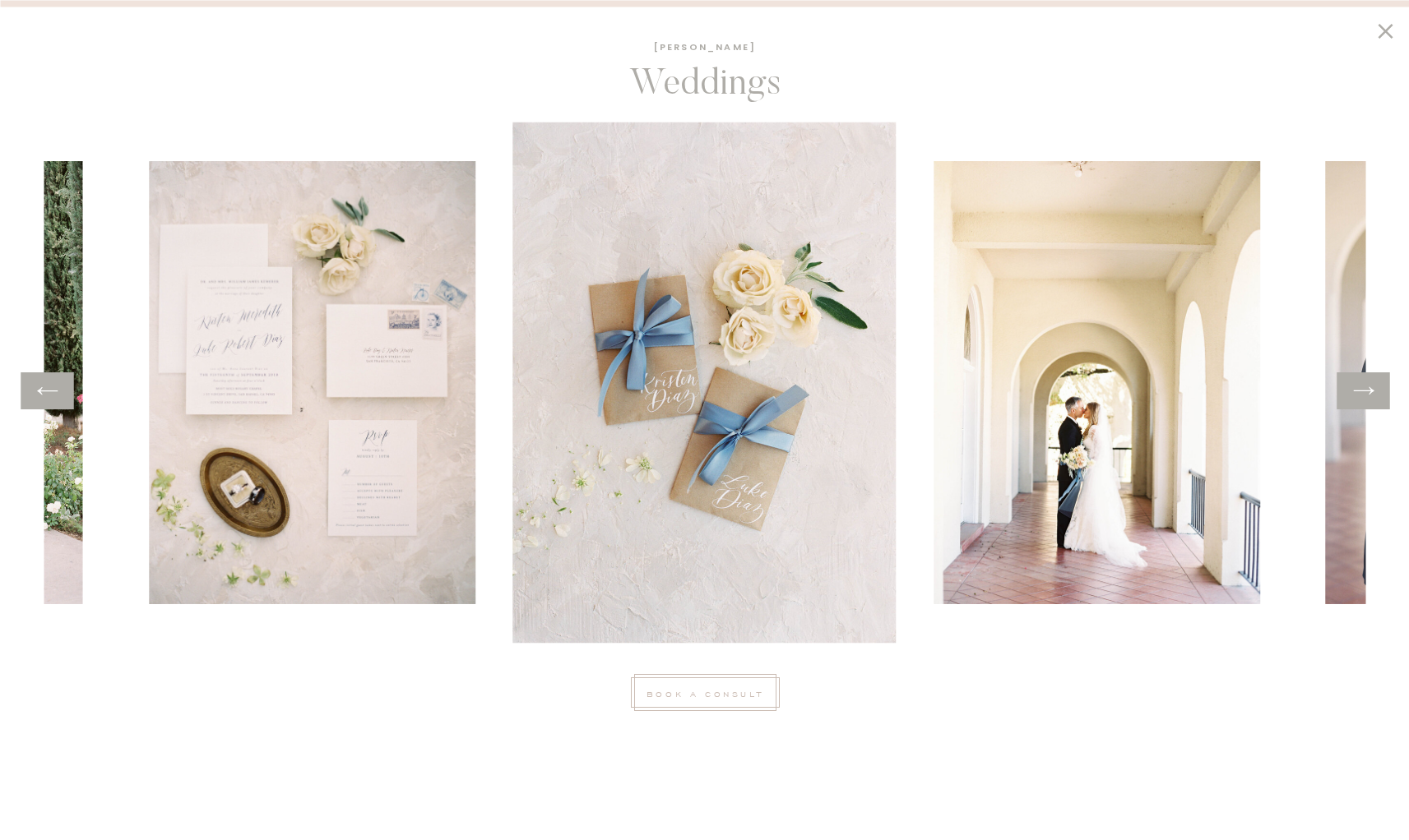
scroll to position [0, 0]
click at [1355, 406] on div at bounding box center [1362, 390] width 53 height 37
click at [1358, 396] on icon at bounding box center [1363, 390] width 24 height 25
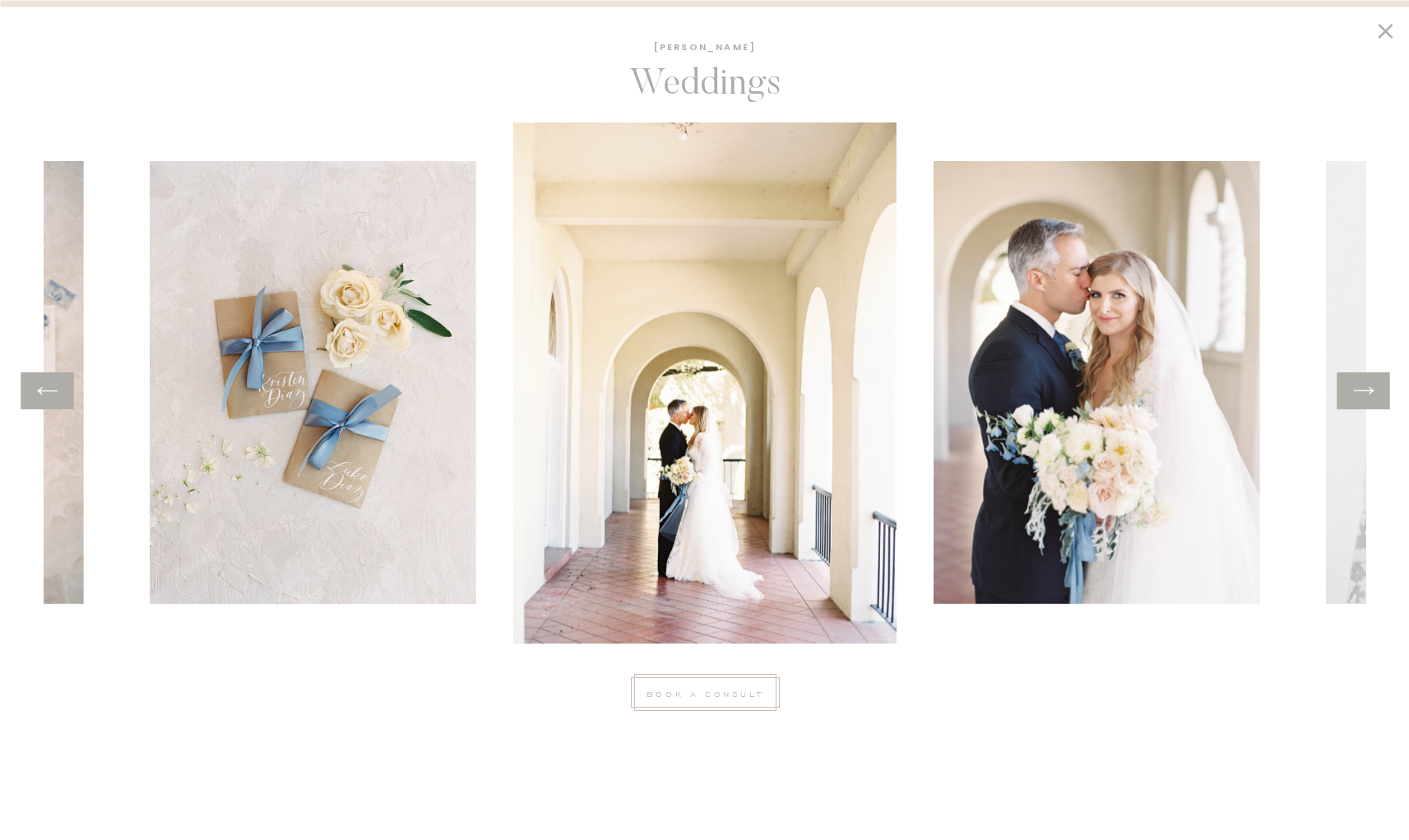
click at [1358, 390] on icon at bounding box center [1363, 390] width 24 height 25
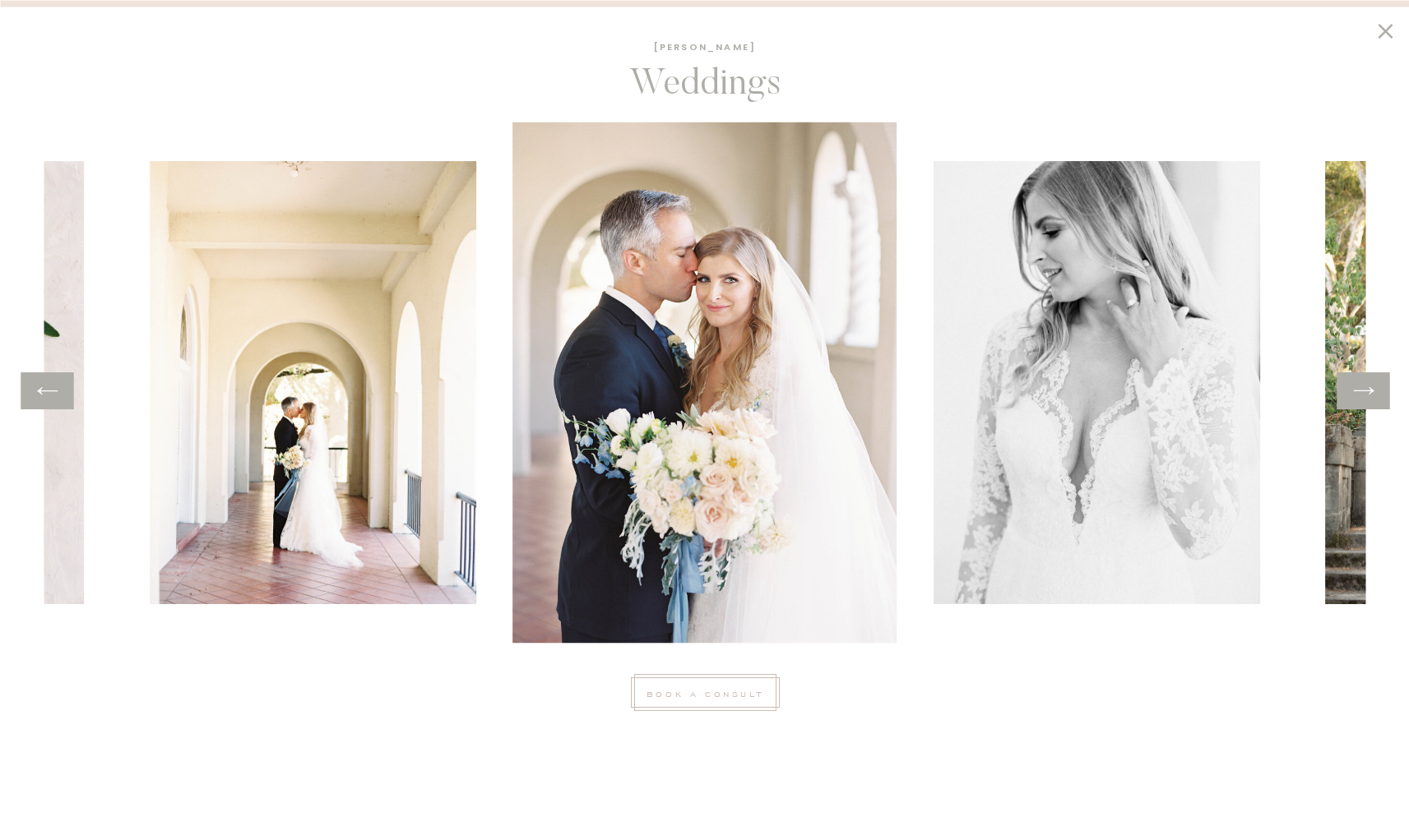
click at [1358, 390] on icon at bounding box center [1363, 390] width 24 height 25
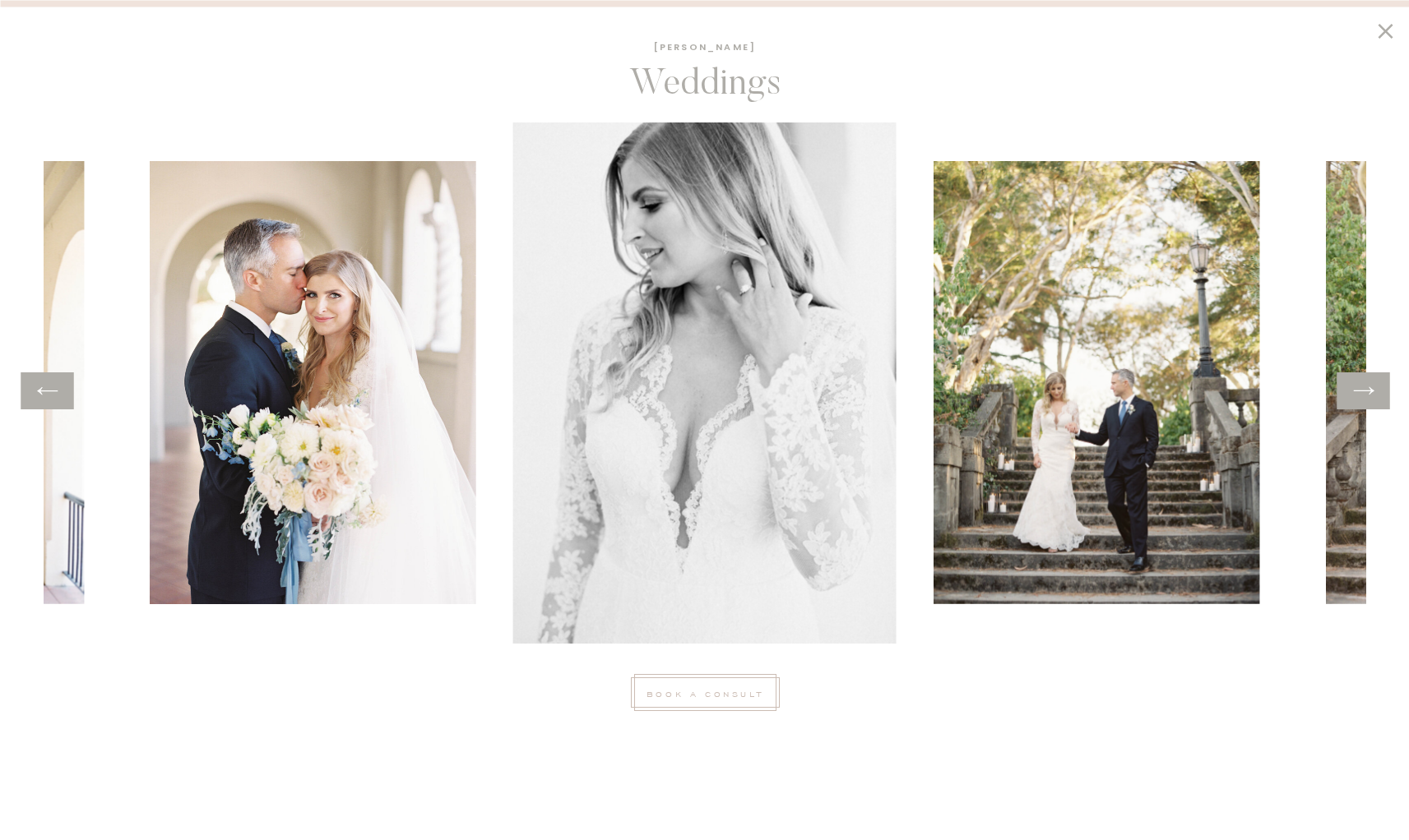
click at [1358, 390] on icon at bounding box center [1363, 390] width 24 height 25
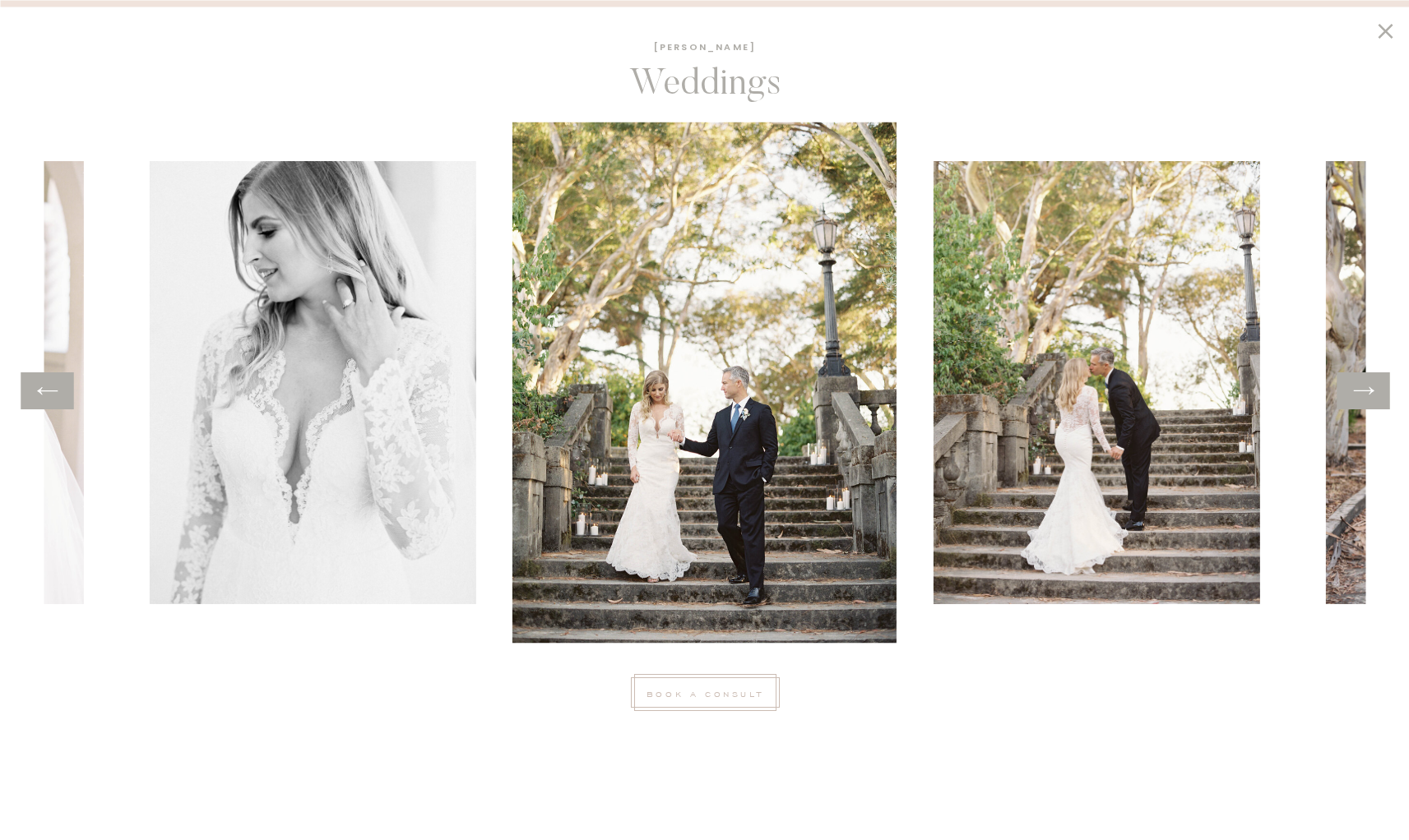
click at [1358, 390] on icon at bounding box center [1363, 390] width 24 height 25
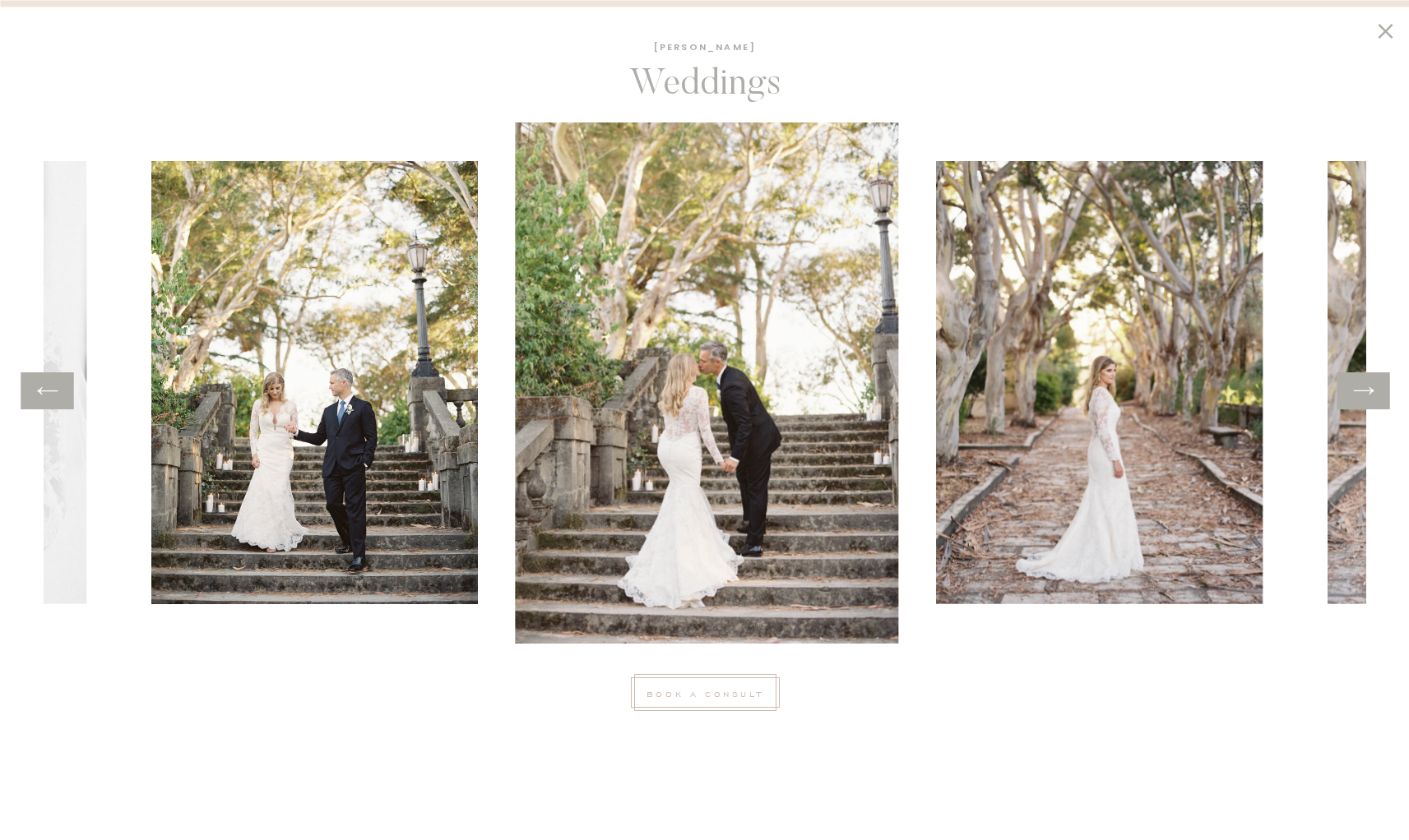
click at [1358, 390] on icon at bounding box center [1363, 390] width 24 height 25
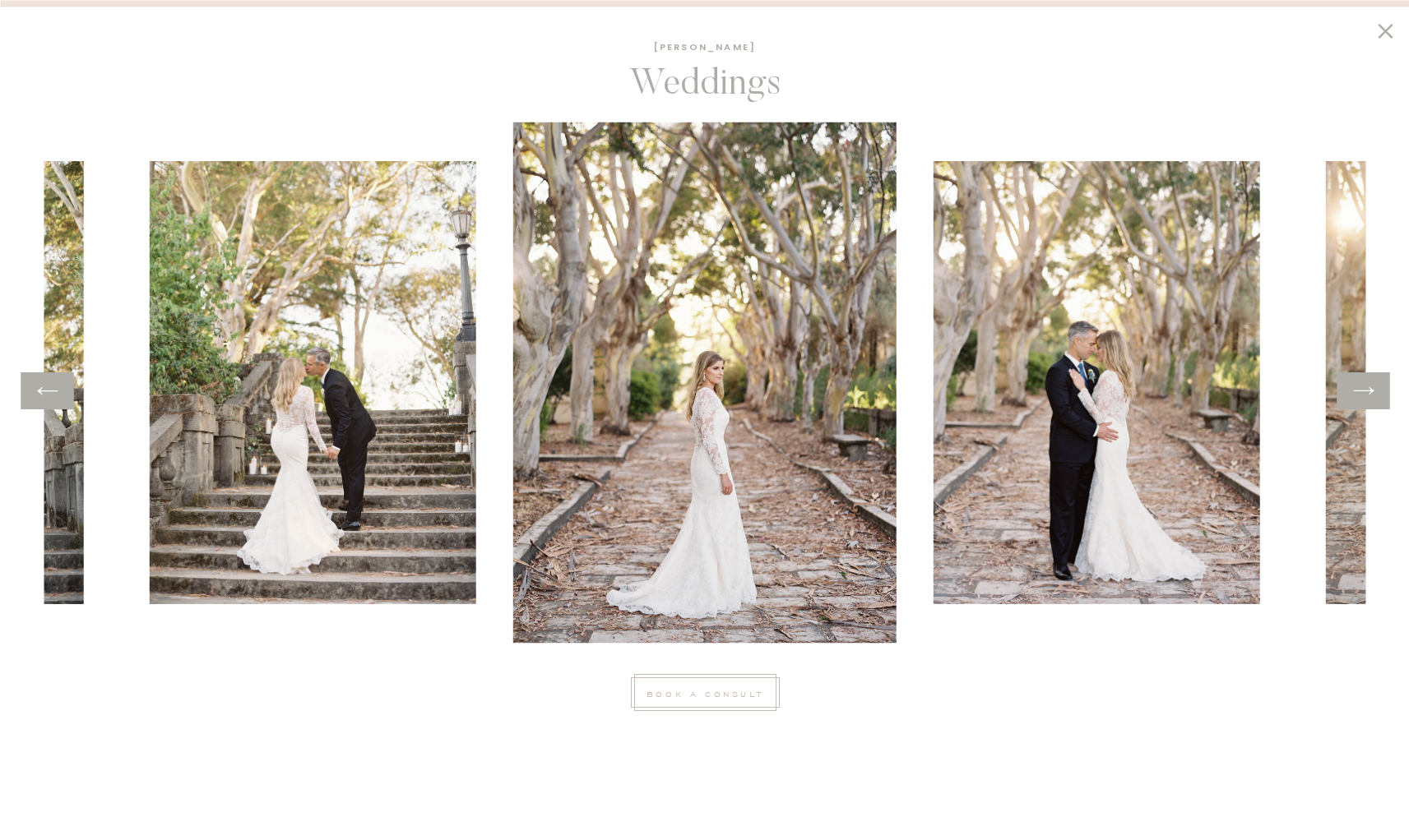
click at [1385, 29] on icon at bounding box center [1385, 30] width 15 height 15
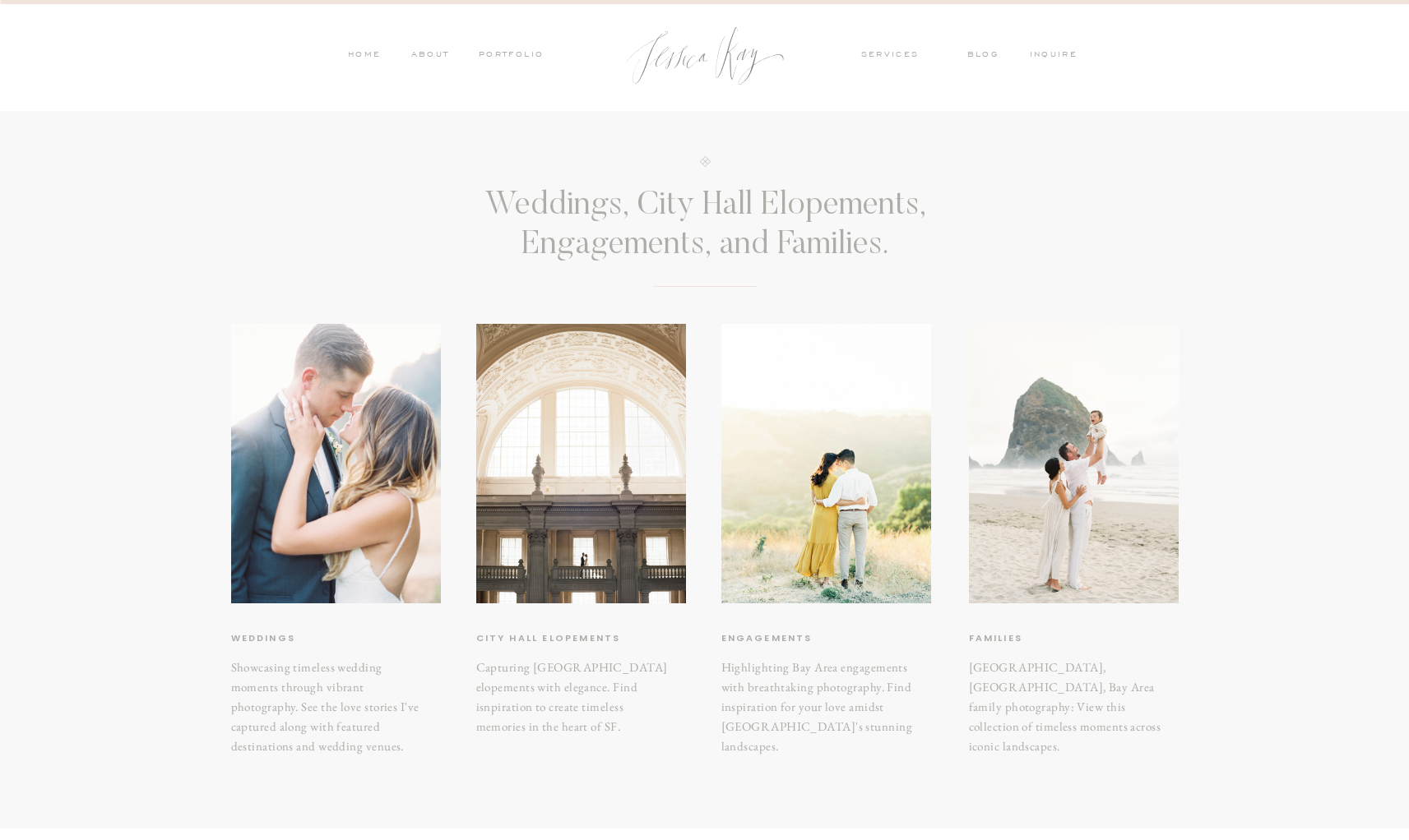
click at [417, 56] on nav "ABOUT" at bounding box center [429, 56] width 43 height 15
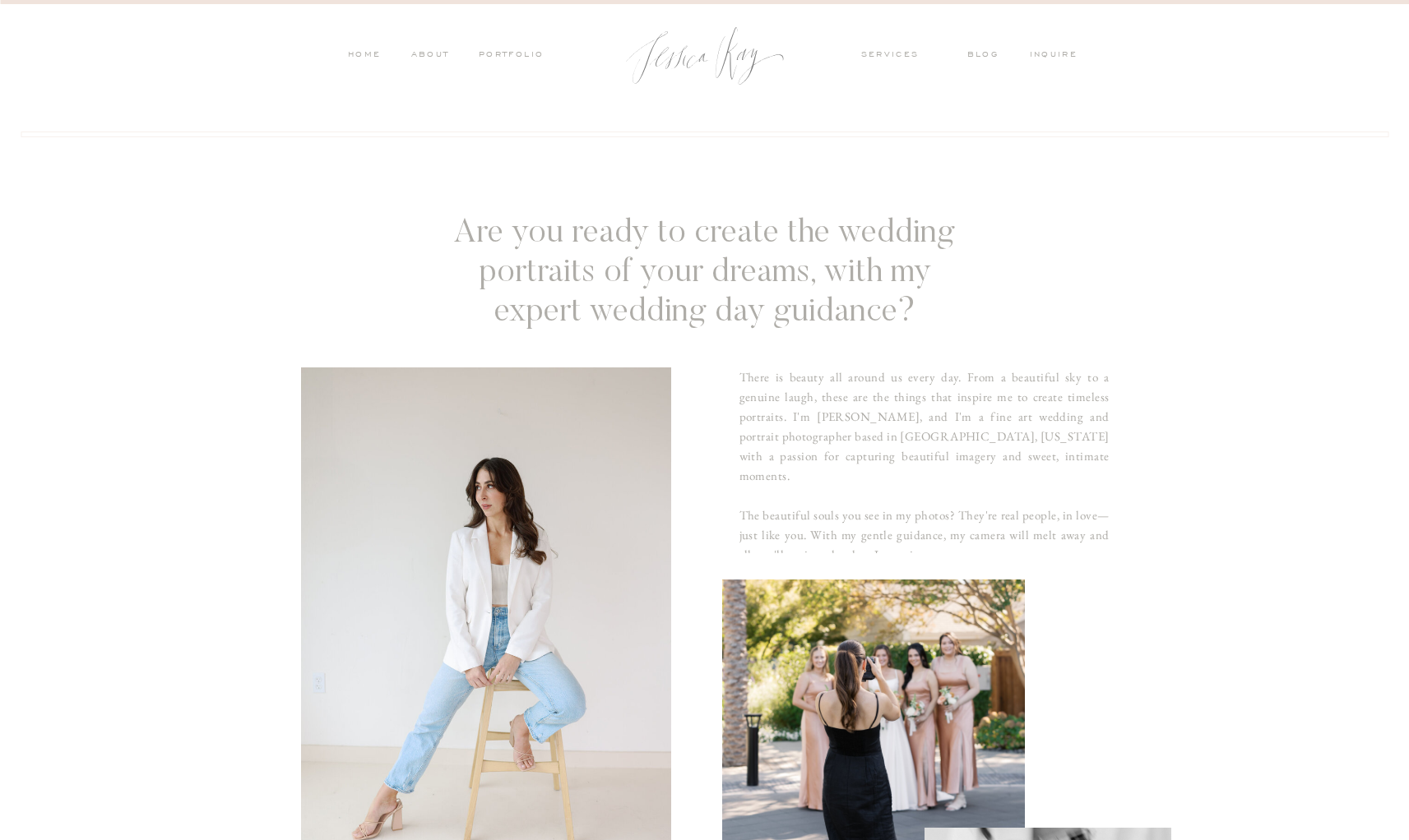
click at [897, 55] on nav "services" at bounding box center [901, 56] width 81 height 15
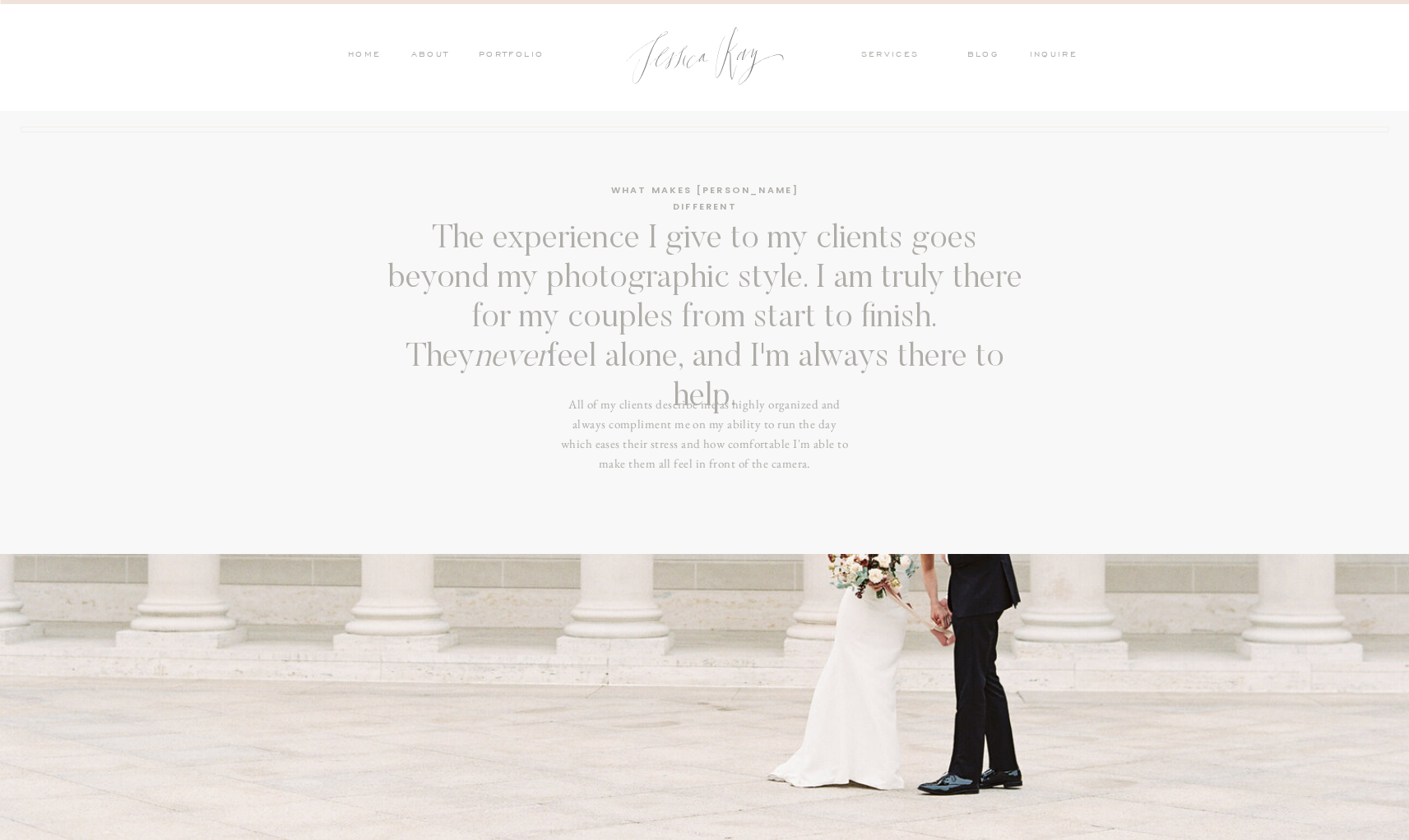
click at [889, 50] on nav "services" at bounding box center [901, 56] width 81 height 15
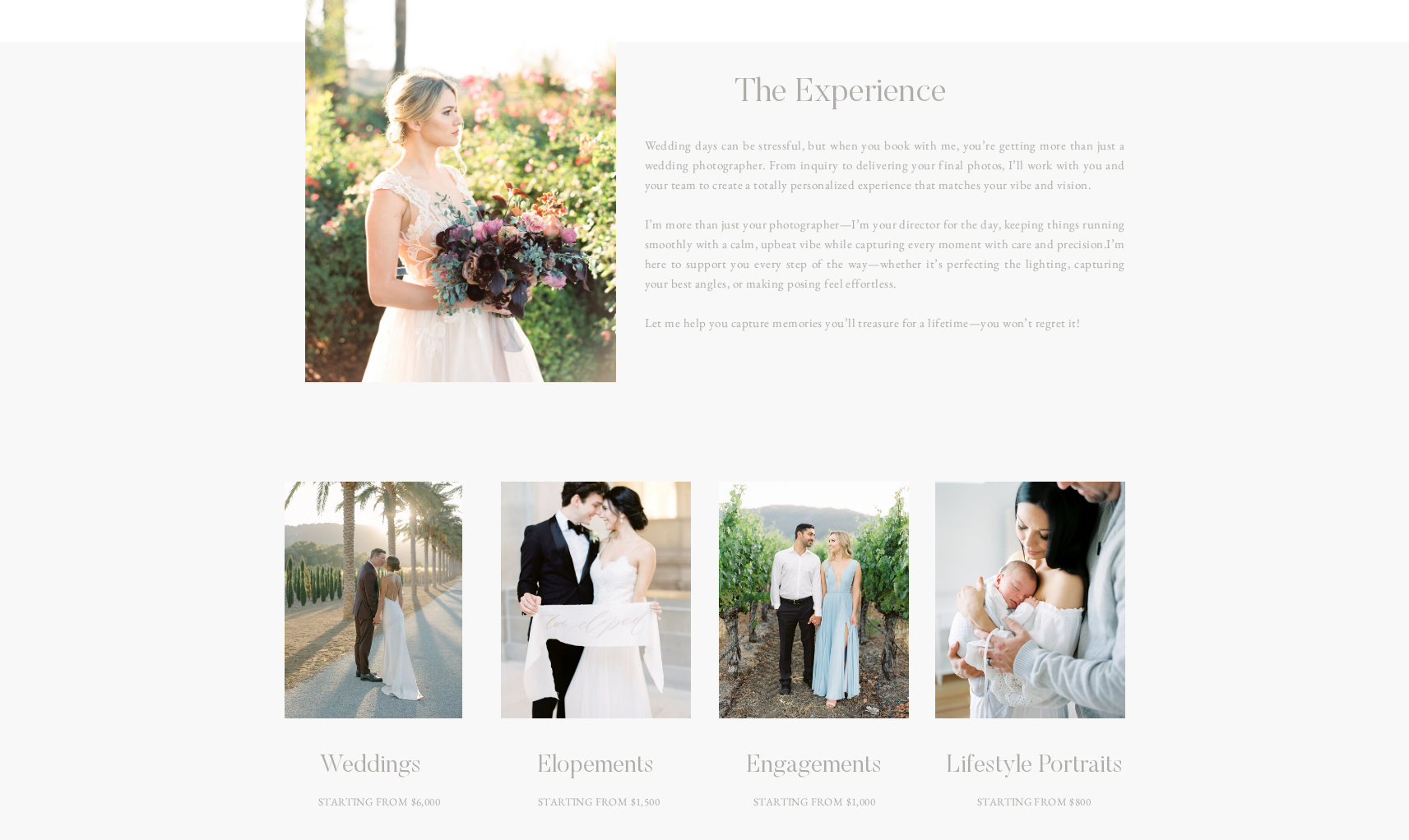
scroll to position [1893, 0]
